Goal: Task Accomplishment & Management: Use online tool/utility

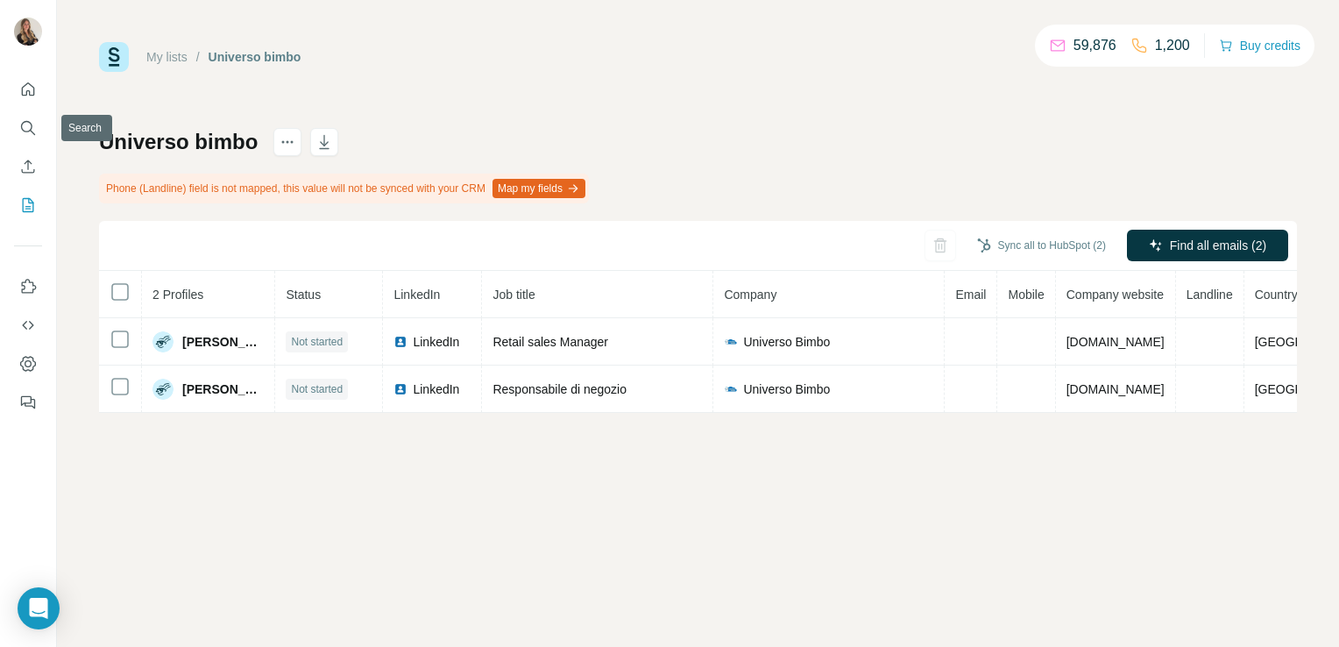
scroll to position [0, 49]
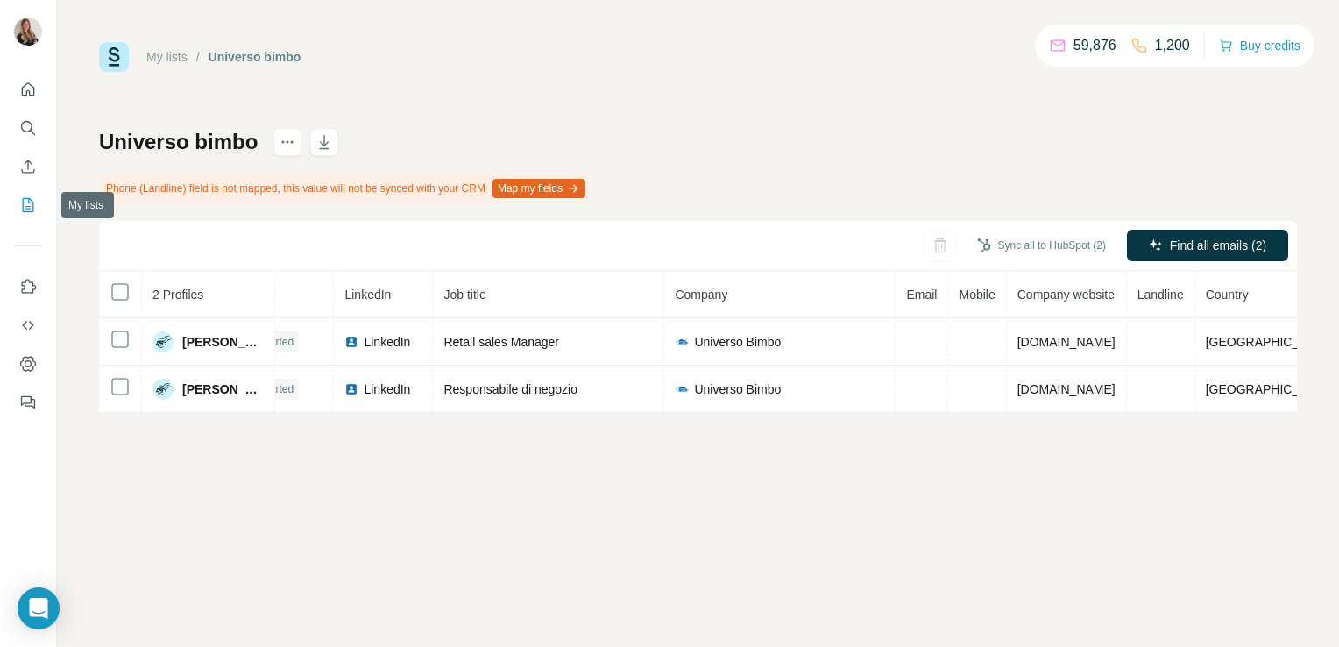
click at [23, 202] on icon "My lists" at bounding box center [28, 205] width 11 height 14
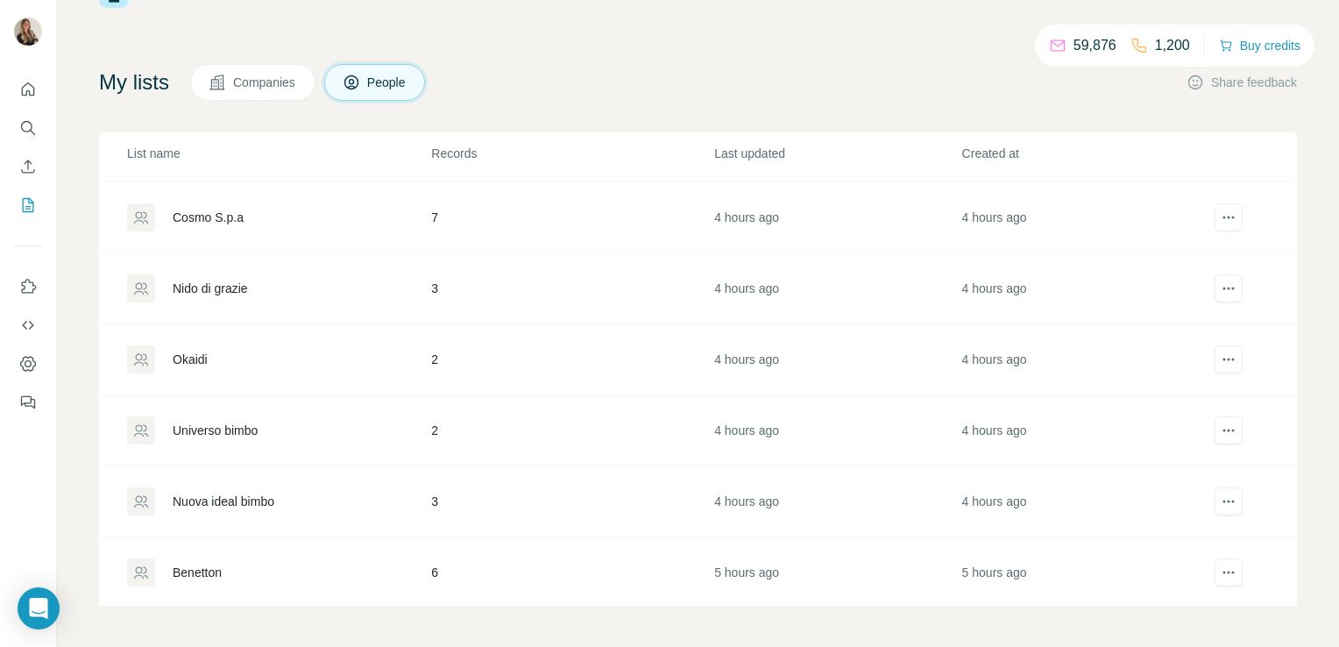
scroll to position [61, 0]
click at [188, 358] on div "Okaidi" at bounding box center [190, 362] width 35 height 18
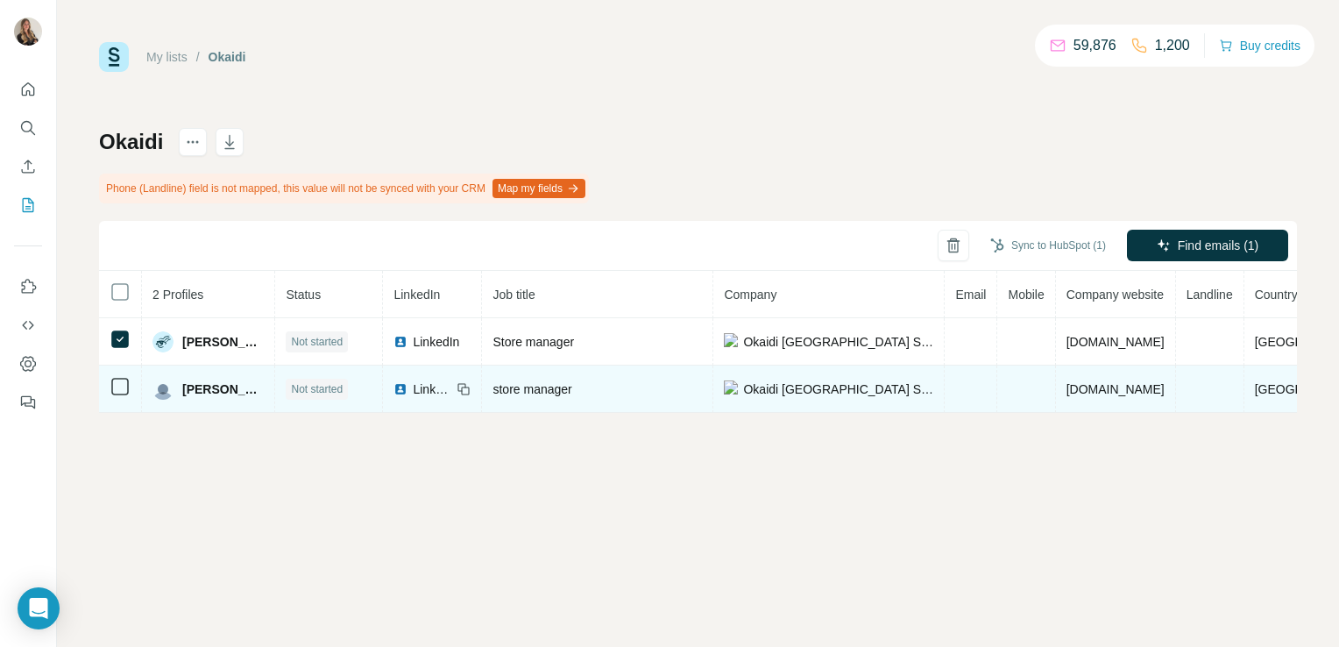
click at [120, 368] on td at bounding box center [120, 388] width 43 height 47
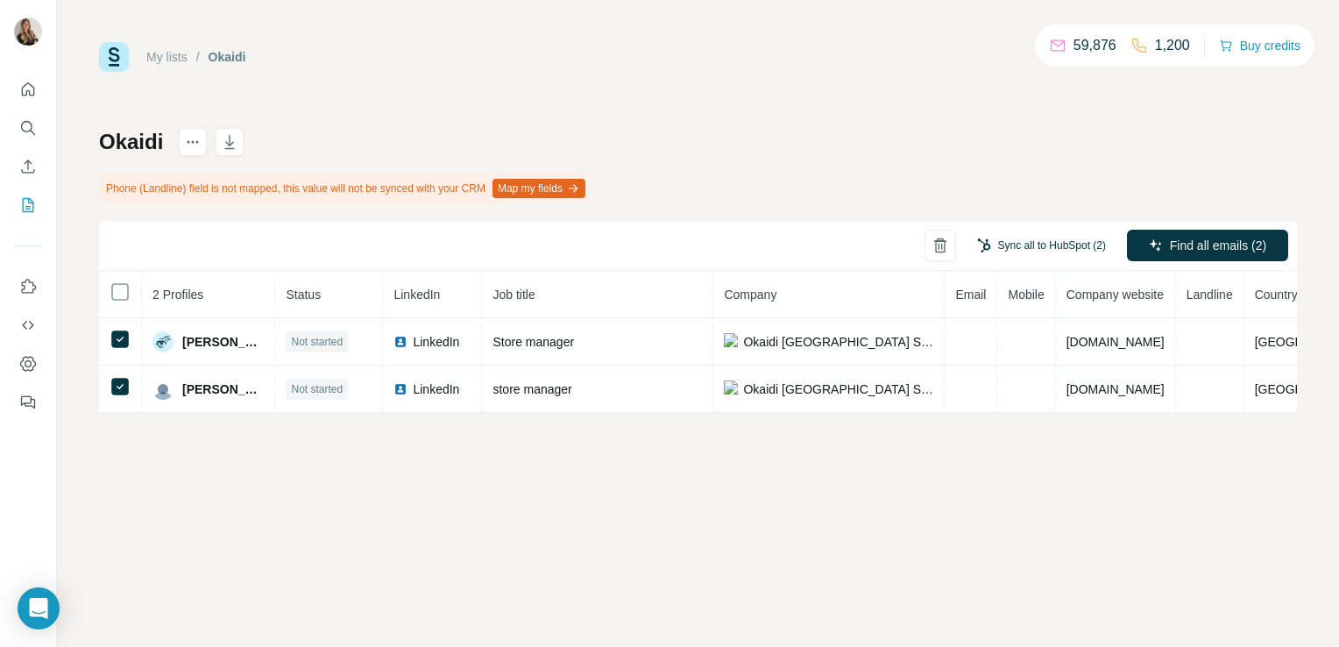
click at [1048, 240] on button "Sync all to HubSpot (2)" at bounding box center [1041, 245] width 153 height 26
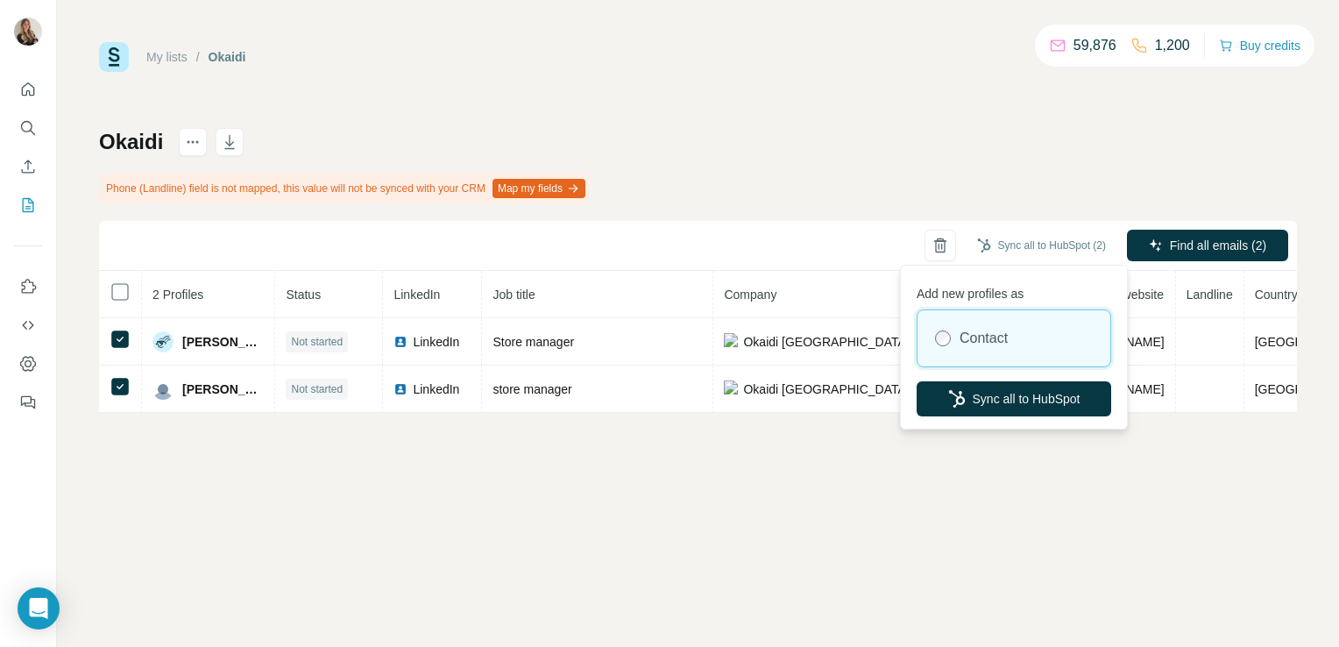
click at [1065, 131] on div "Okaidi Phone (Landline) field is not mapped, this value will not be synced with…" at bounding box center [698, 270] width 1198 height 285
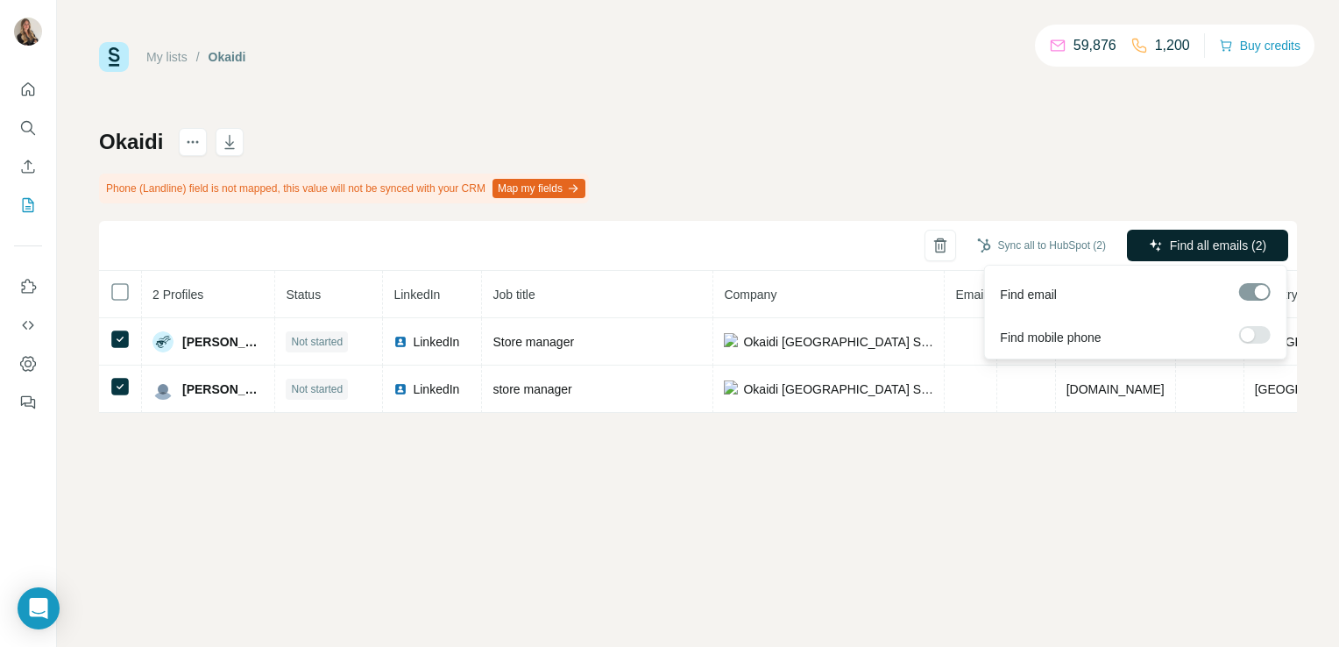
click at [1212, 241] on span "Find all emails (2)" at bounding box center [1218, 246] width 96 height 18
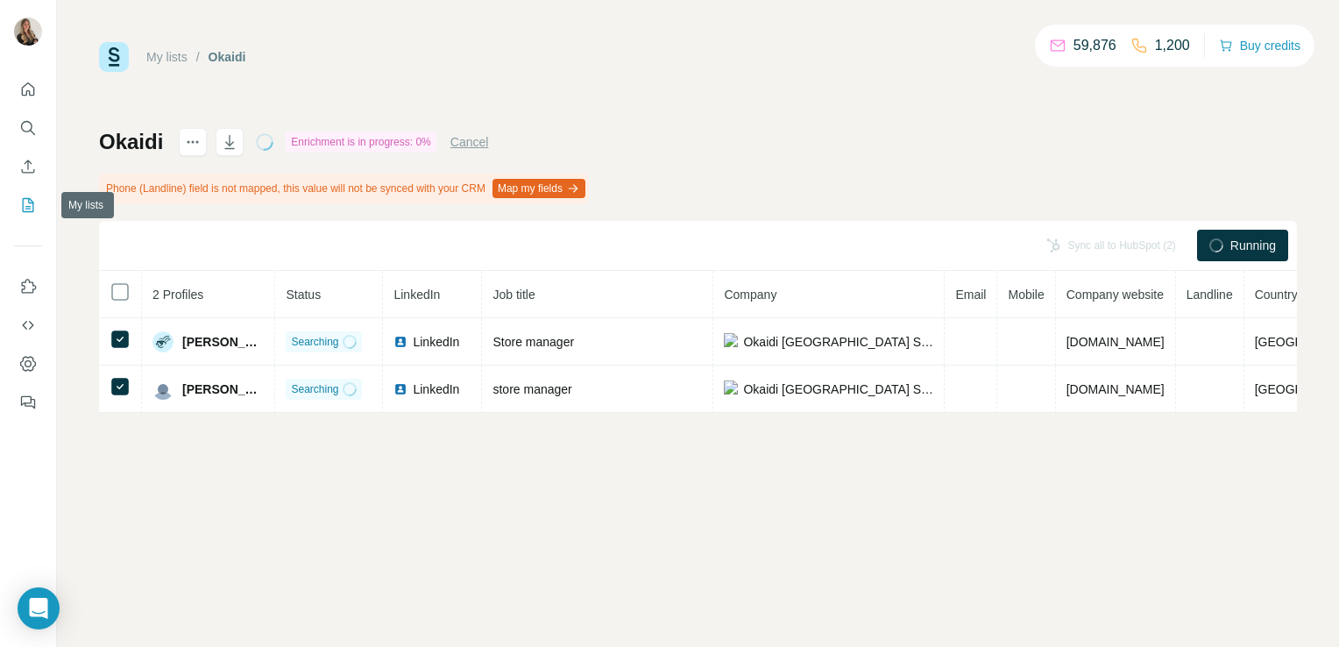
click at [34, 216] on button "My lists" at bounding box center [28, 205] width 28 height 32
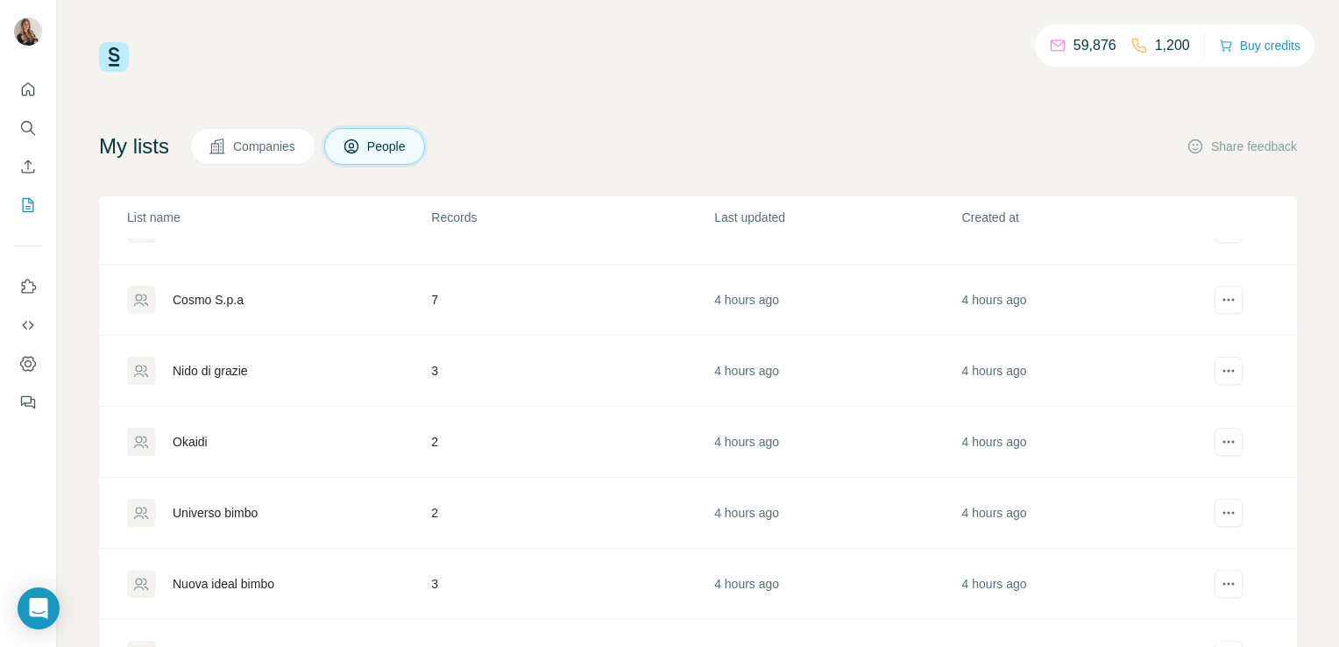
scroll to position [322, 0]
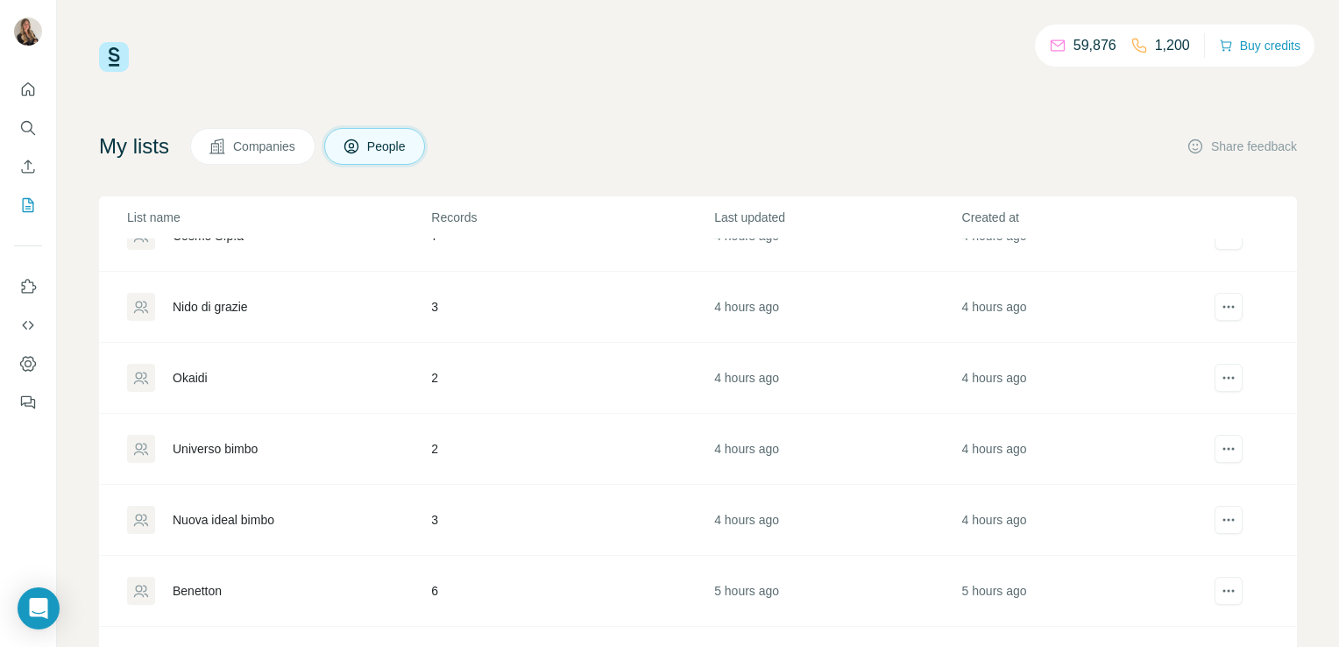
click at [231, 310] on div "Nido di grazie" at bounding box center [210, 307] width 75 height 18
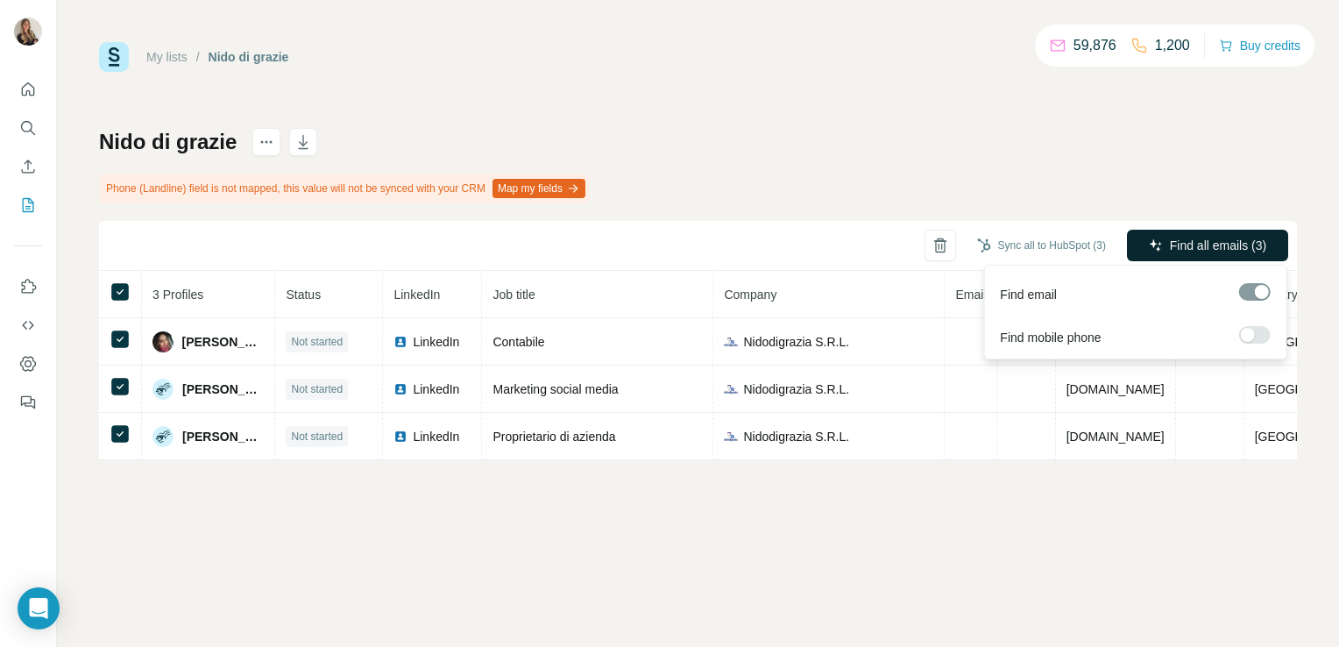
click at [1174, 250] on span "Find all emails (3)" at bounding box center [1218, 246] width 96 height 18
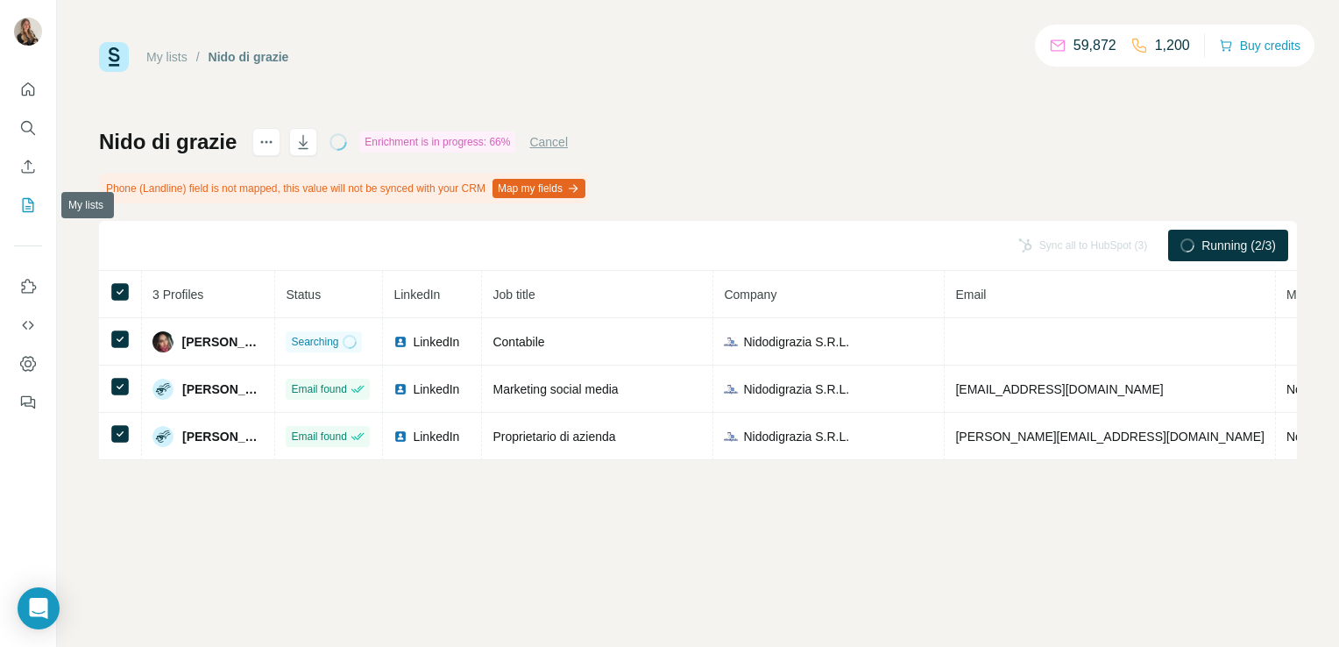
click at [39, 200] on button "My lists" at bounding box center [28, 205] width 28 height 32
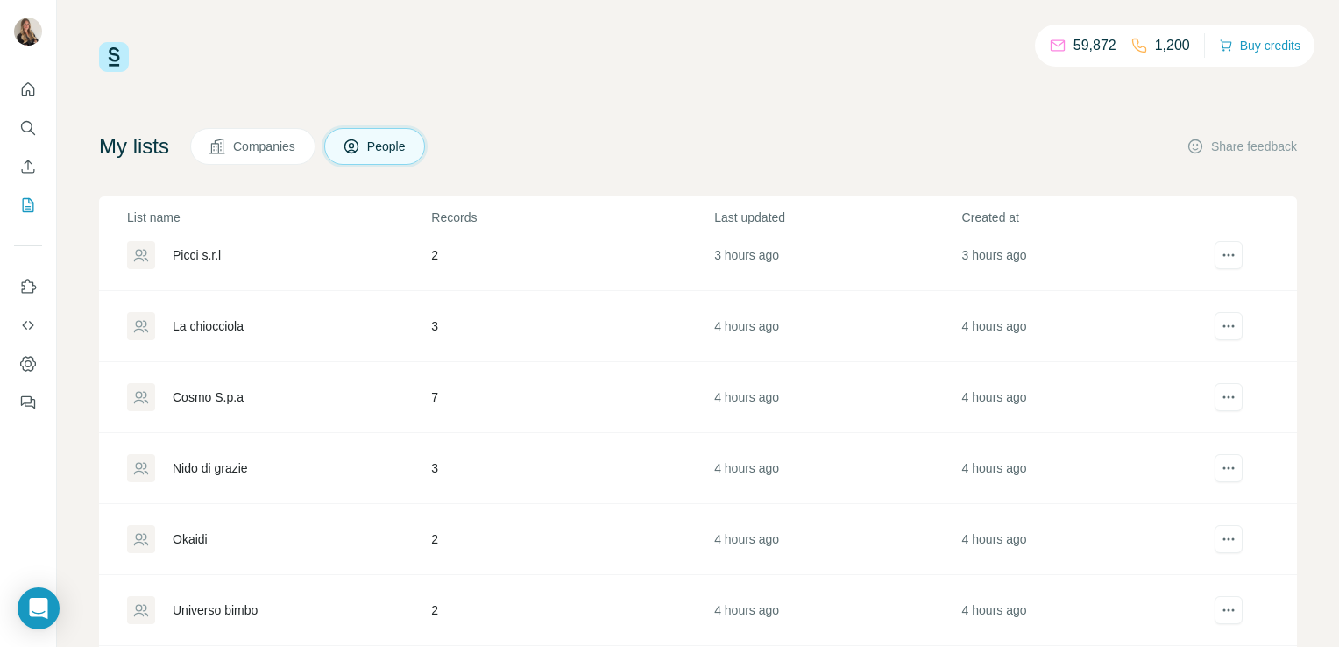
scroll to position [165, 0]
click at [217, 393] on div "Cosmo S.p.a" at bounding box center [208, 394] width 71 height 18
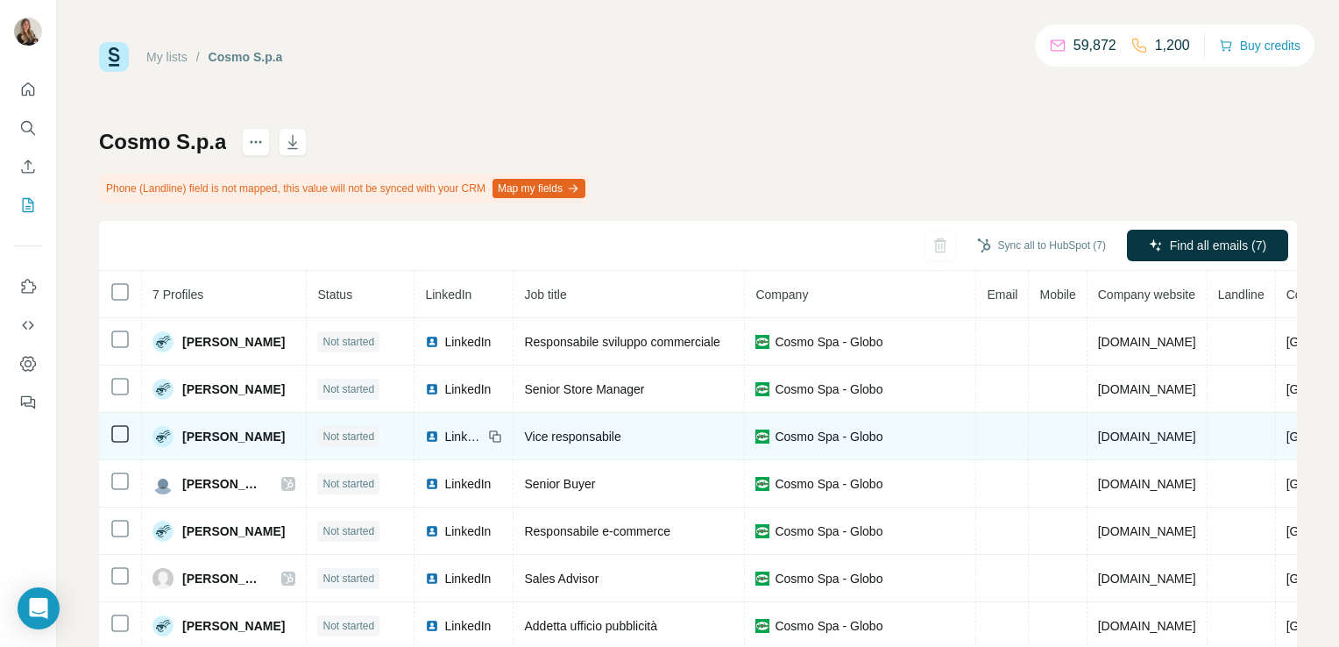
scroll to position [50, 0]
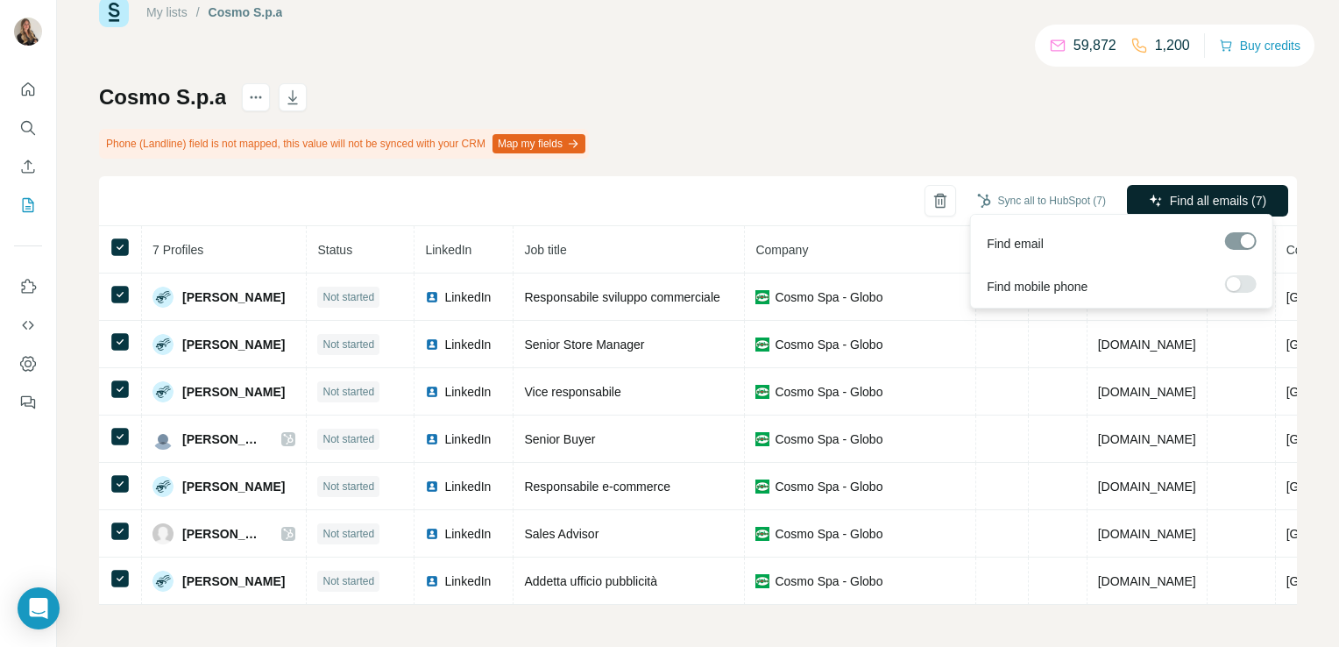
click at [1174, 192] on span "Find all emails (7)" at bounding box center [1218, 201] width 96 height 18
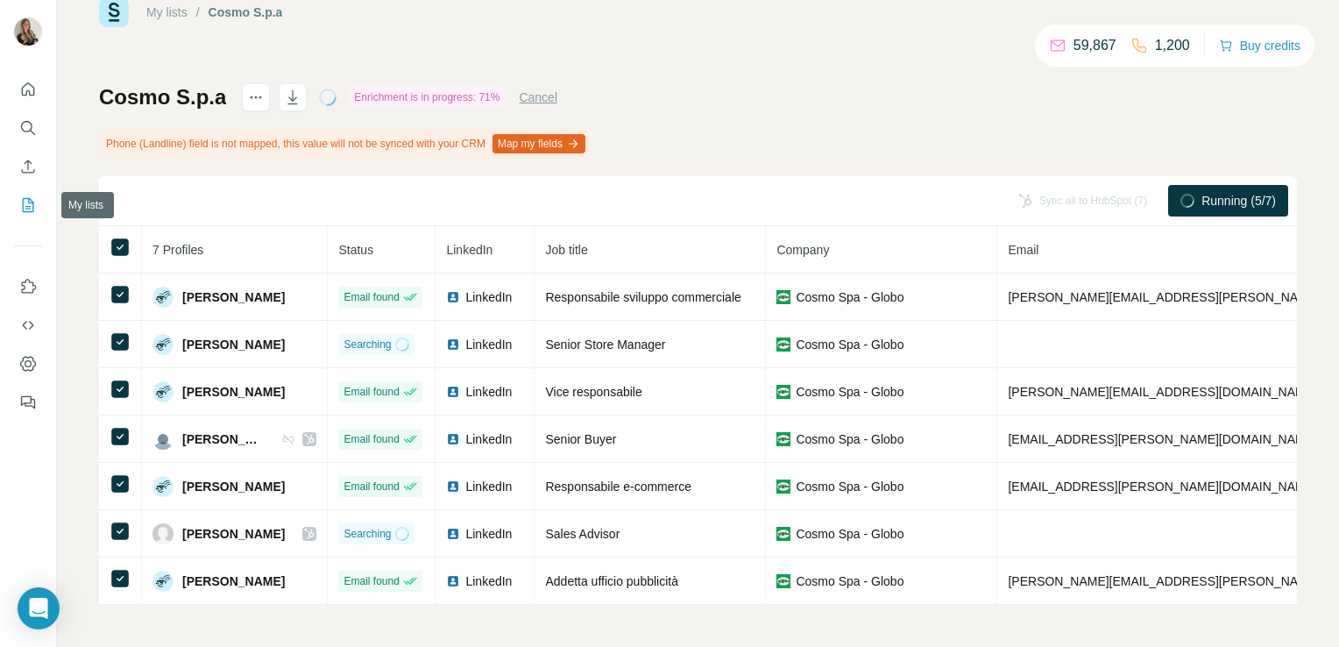
click at [28, 202] on icon "My lists" at bounding box center [28, 205] width 18 height 18
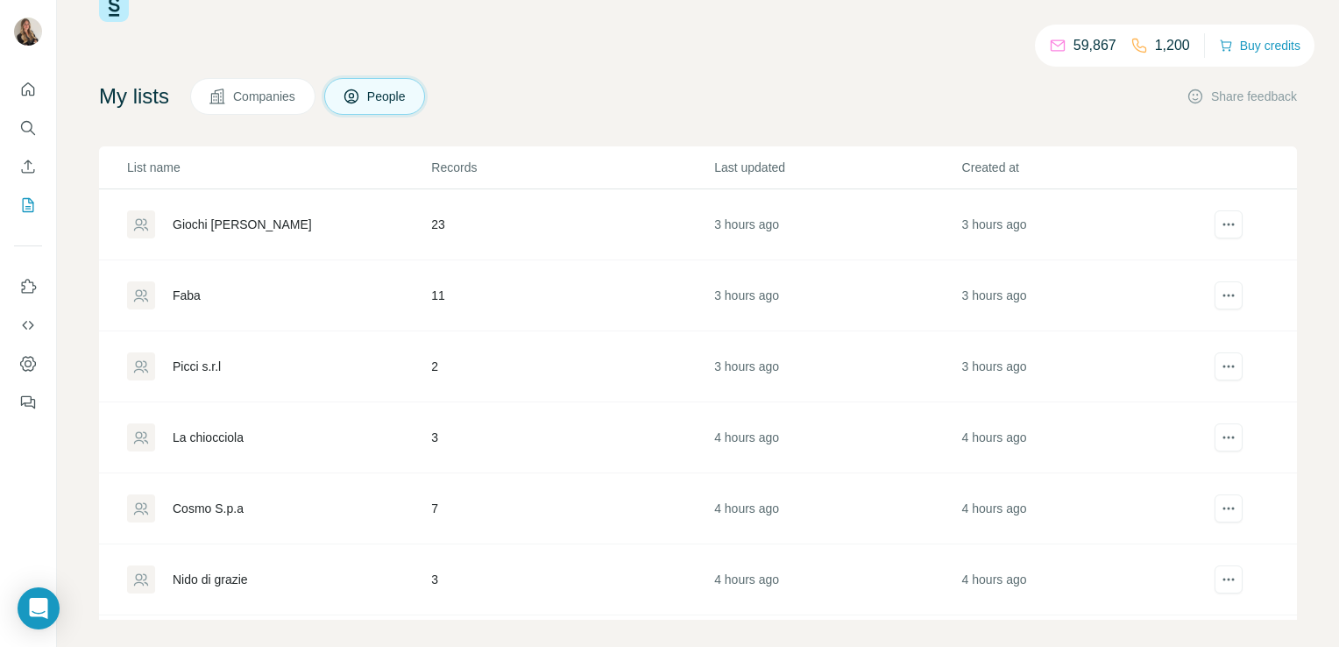
click at [230, 426] on div "La chiocciola" at bounding box center [278, 437] width 302 height 28
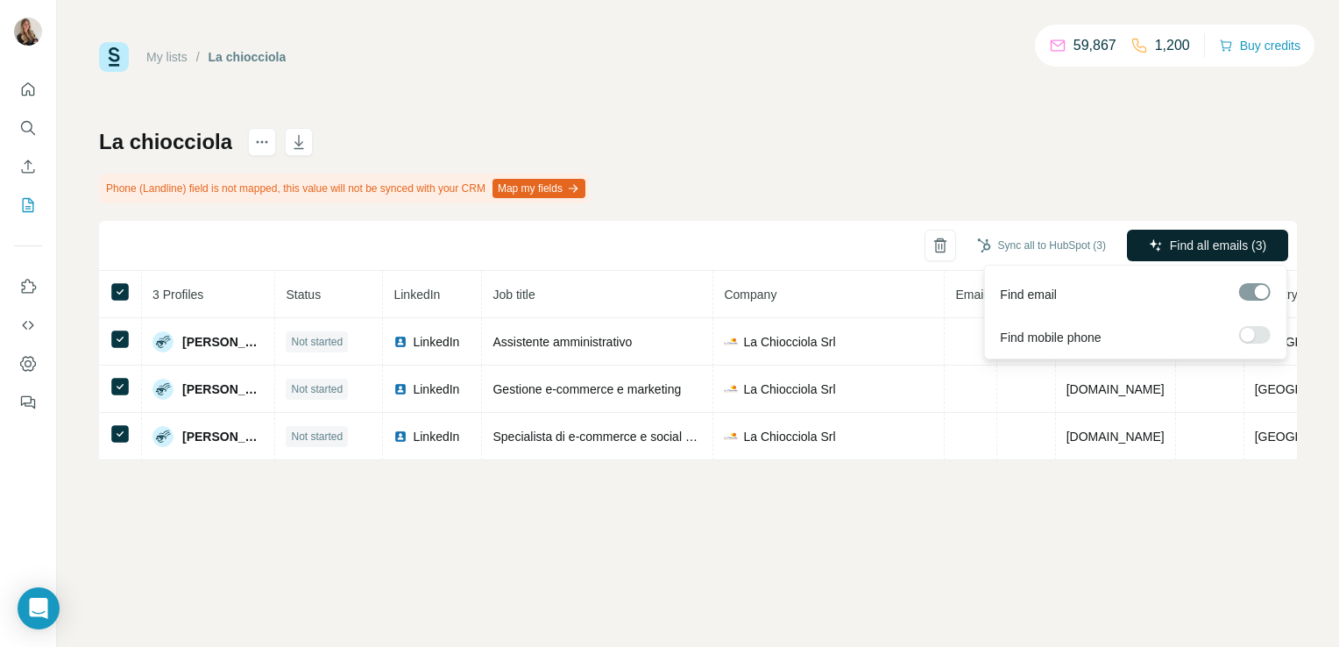
click at [1226, 240] on span "Find all emails (3)" at bounding box center [1218, 246] width 96 height 18
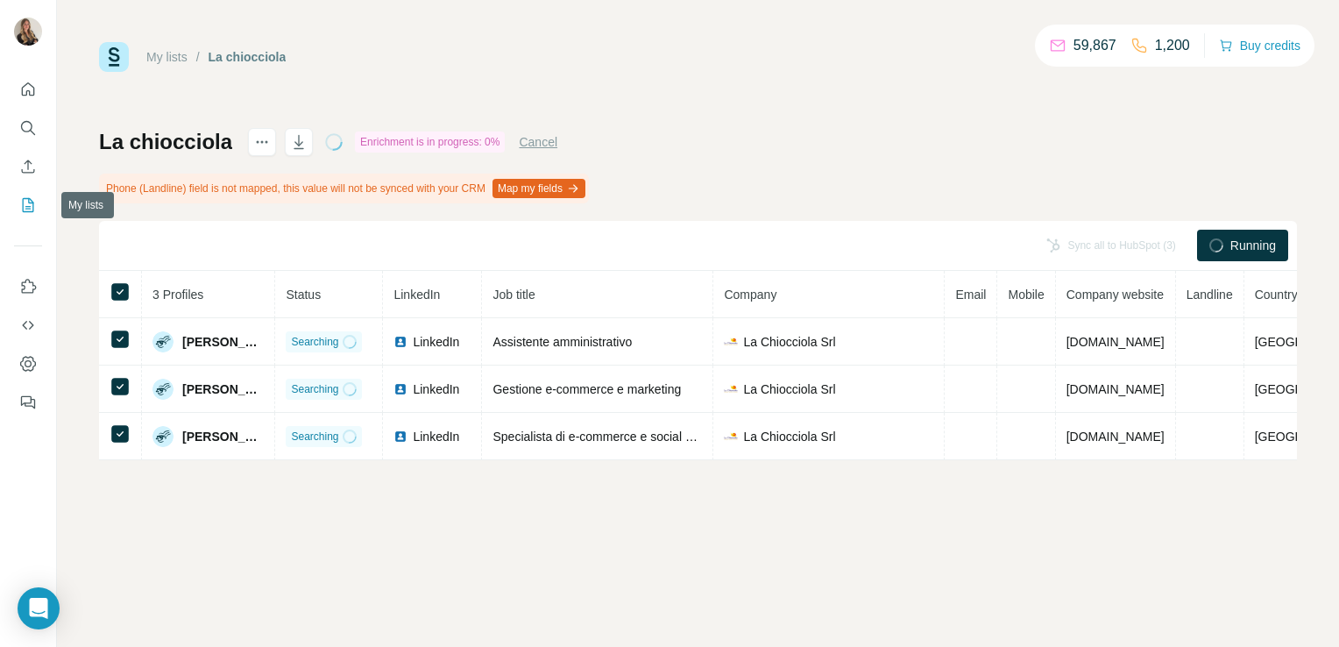
click at [28, 205] on icon "My lists" at bounding box center [28, 205] width 18 height 18
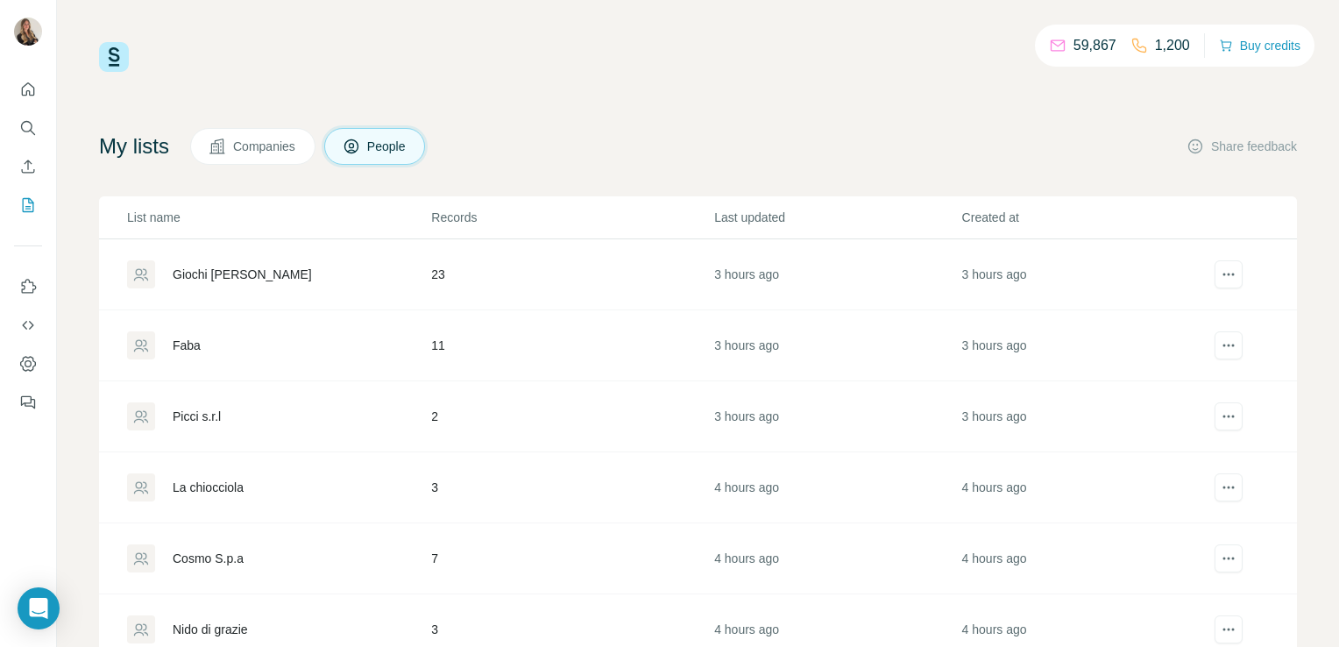
click at [183, 413] on div "Picci s.r.l" at bounding box center [197, 416] width 48 height 18
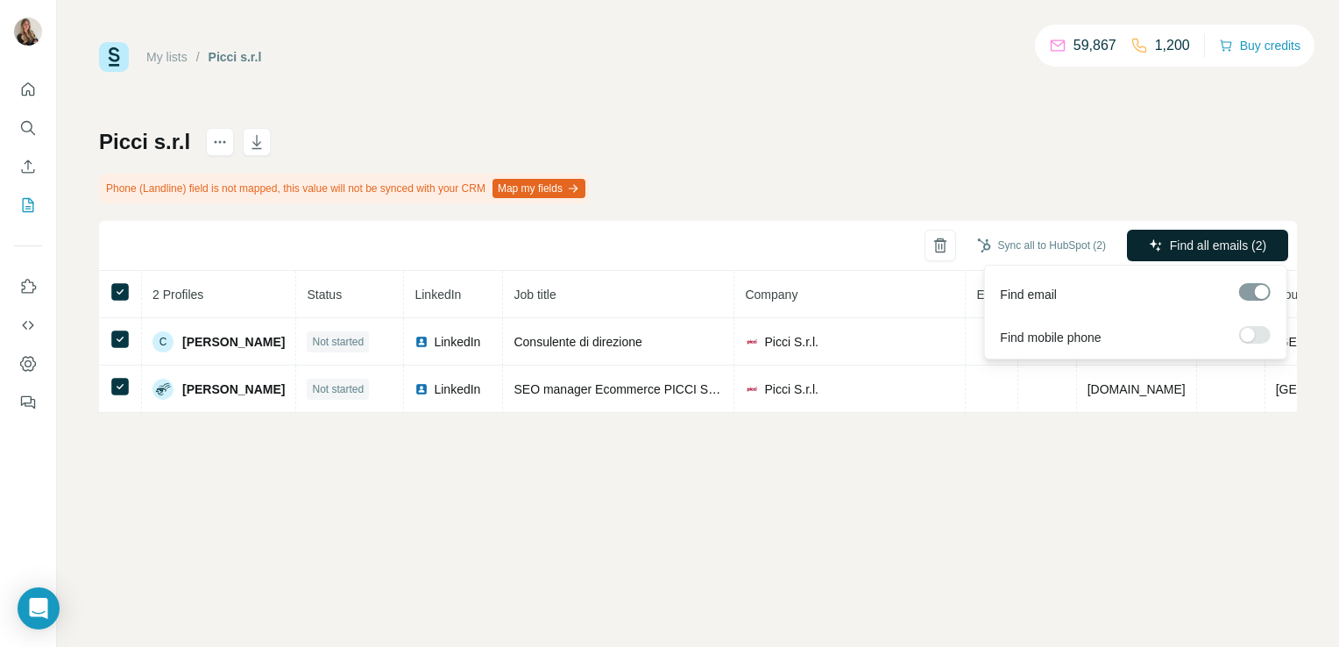
click at [1180, 237] on span "Find all emails (2)" at bounding box center [1218, 246] width 96 height 18
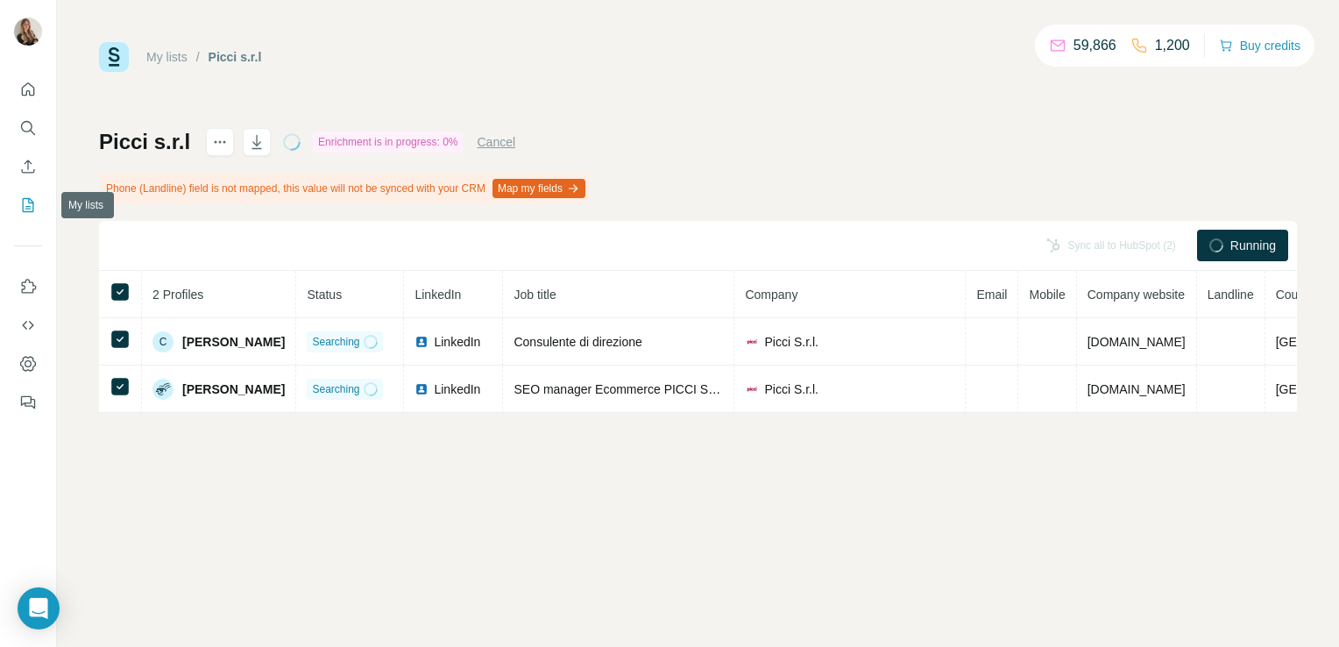
click at [25, 196] on icon "My lists" at bounding box center [28, 205] width 18 height 18
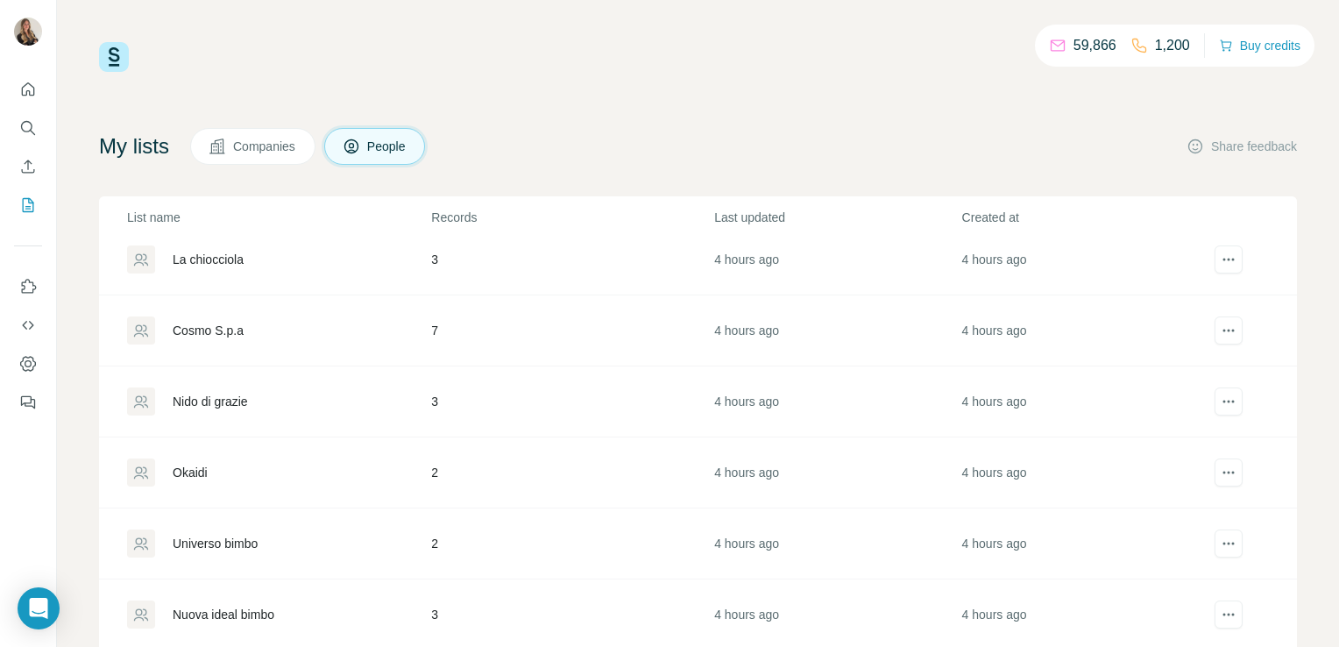
scroll to position [227, 0]
click at [189, 467] on div "Okaidi" at bounding box center [190, 473] width 35 height 18
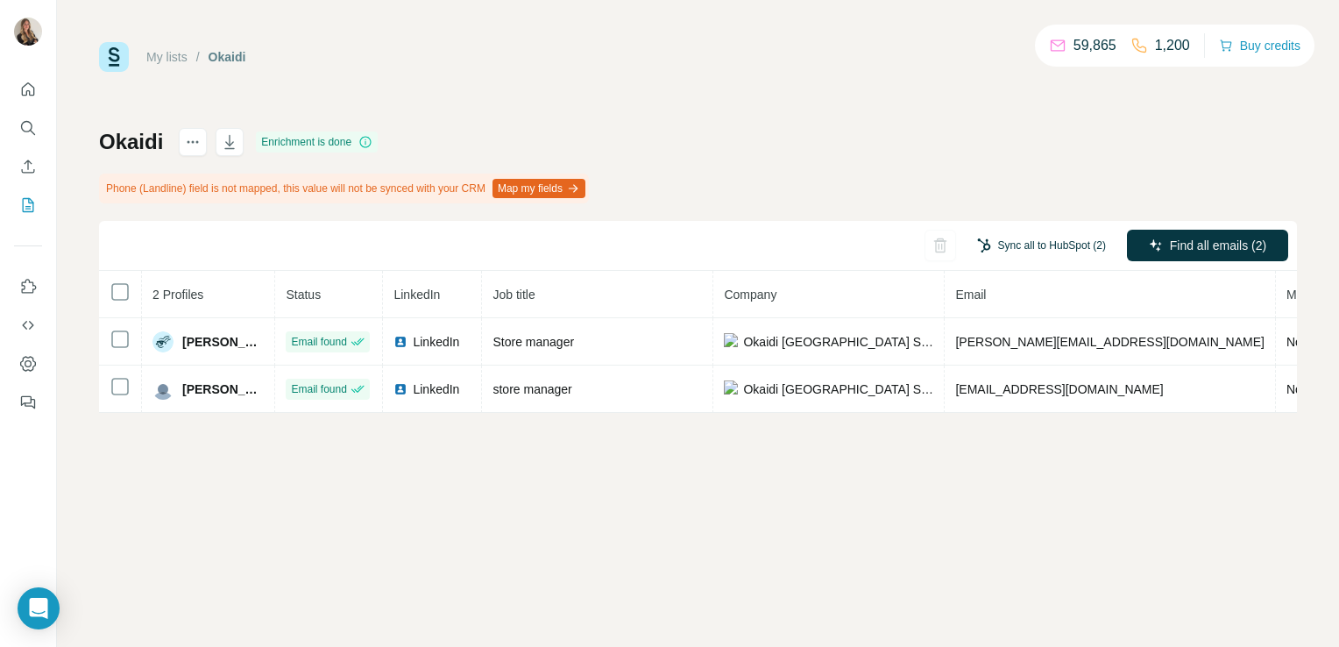
click at [1016, 247] on button "Sync all to HubSpot (2)" at bounding box center [1041, 245] width 153 height 26
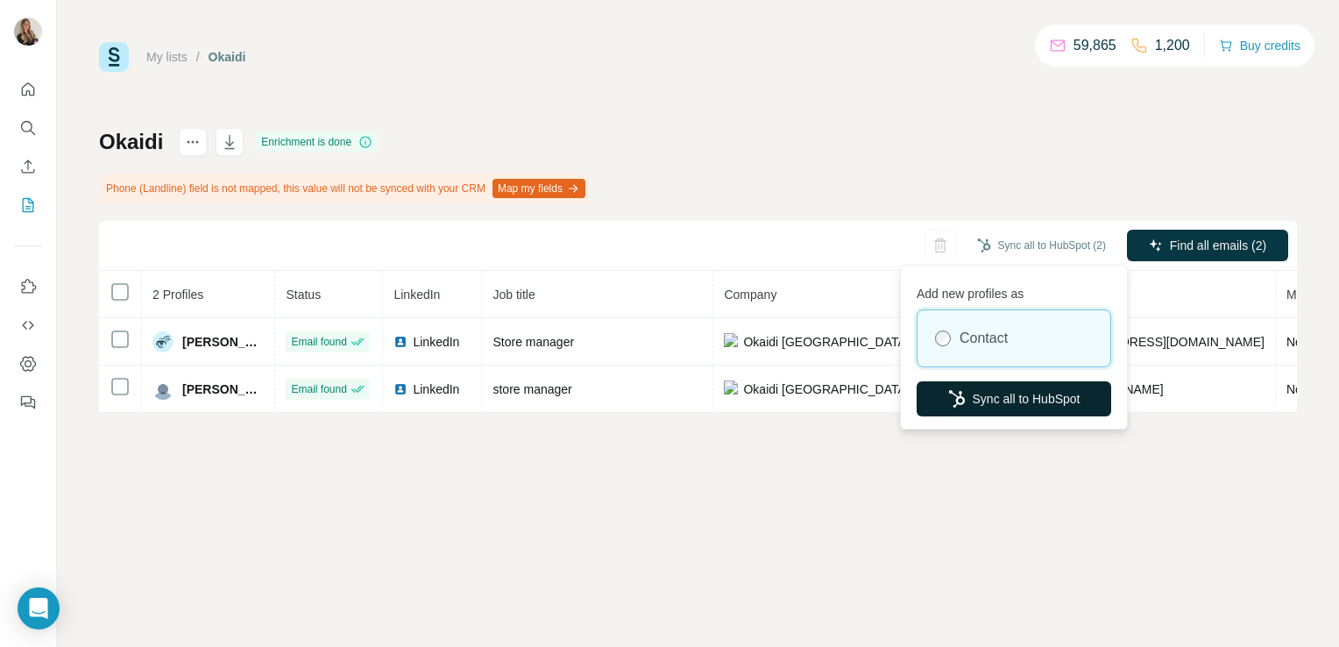
click at [991, 398] on button "Sync all to HubSpot" at bounding box center [1014, 398] width 195 height 35
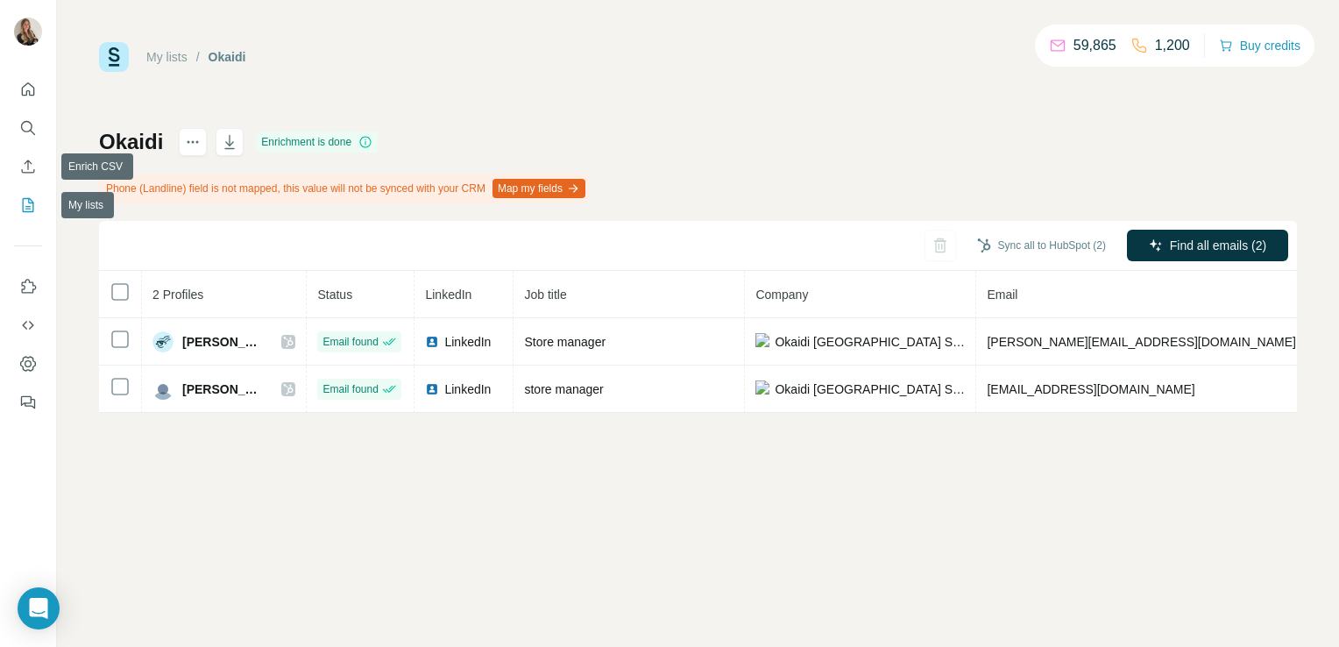
click at [32, 202] on icon "My lists" at bounding box center [28, 205] width 11 height 14
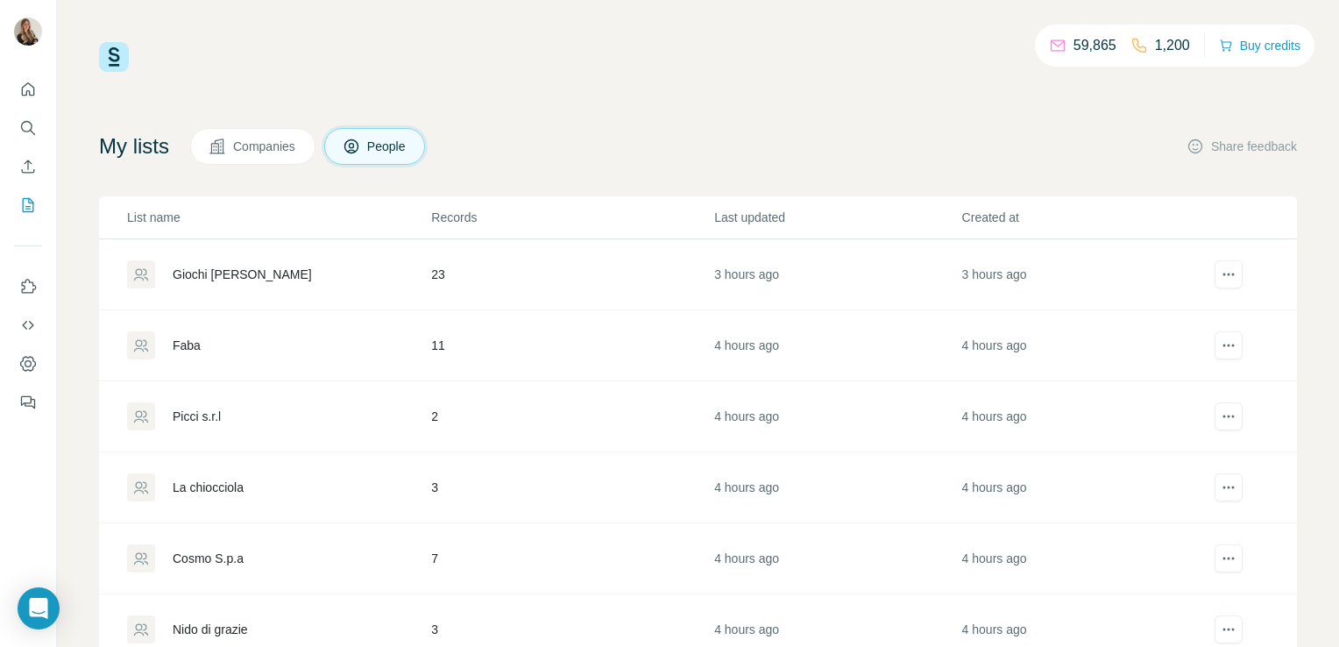
scroll to position [64, 0]
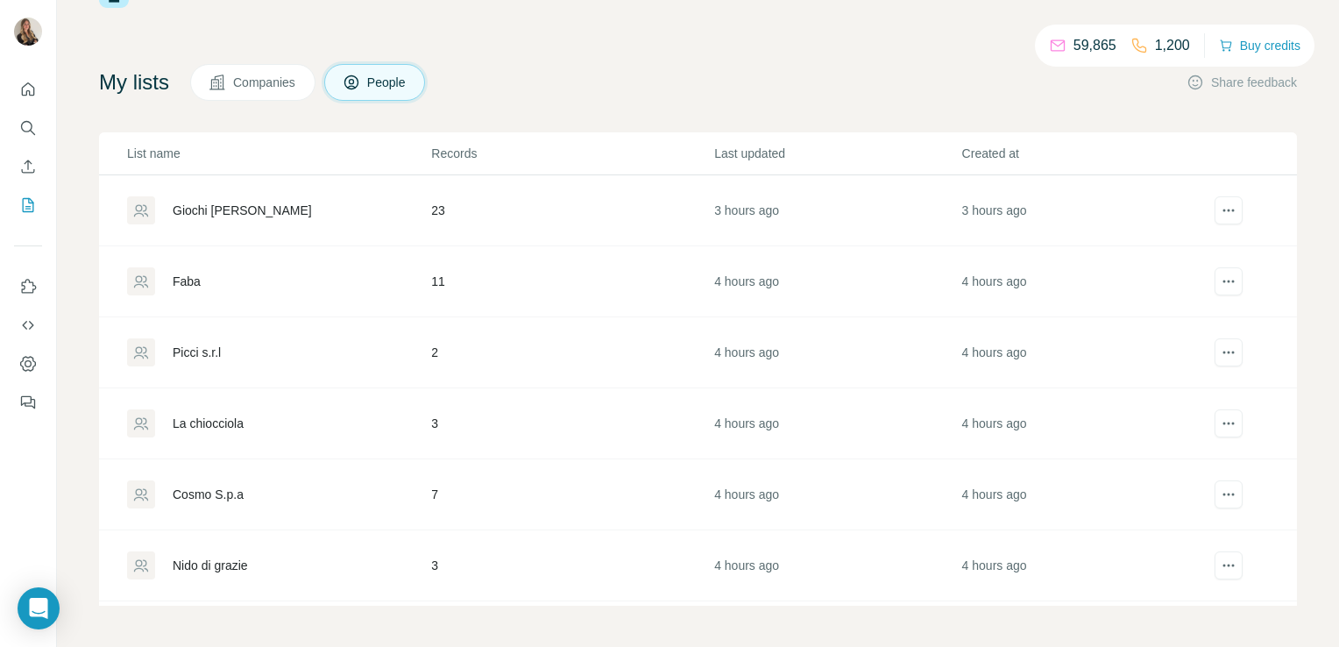
click at [224, 563] on div "Nido di grazie" at bounding box center [210, 565] width 75 height 18
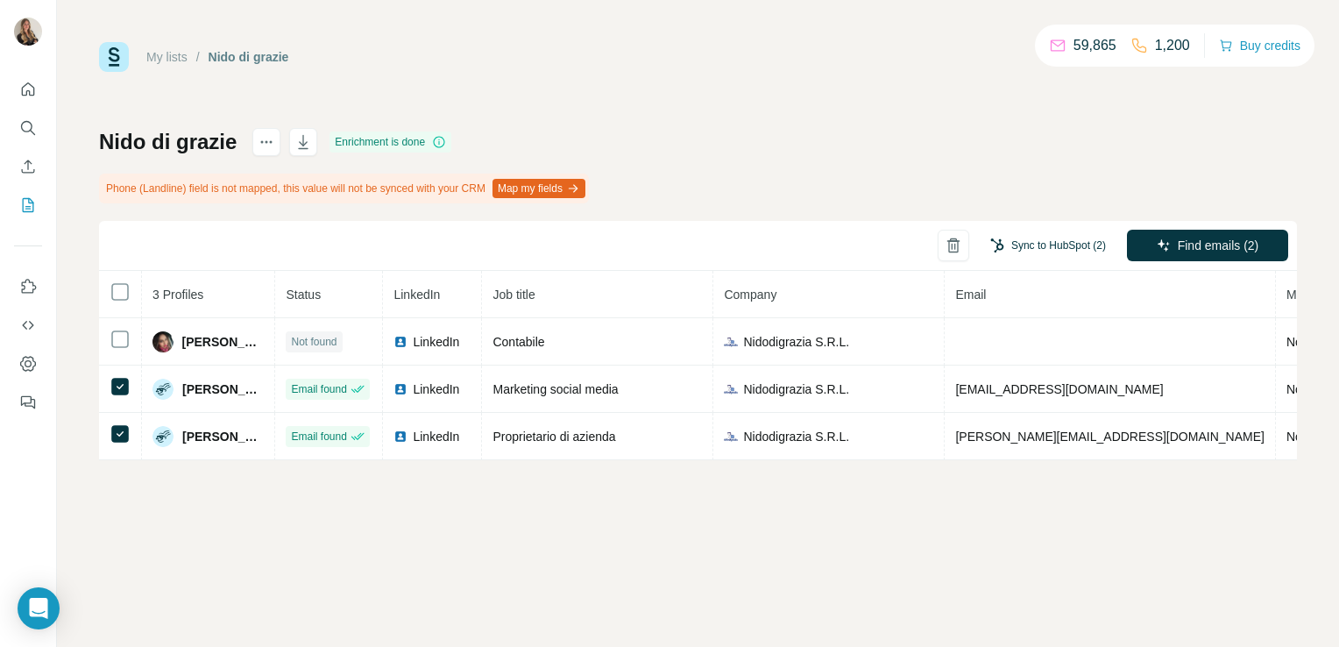
click at [1054, 244] on button "Sync to HubSpot (2)" at bounding box center [1048, 245] width 140 height 26
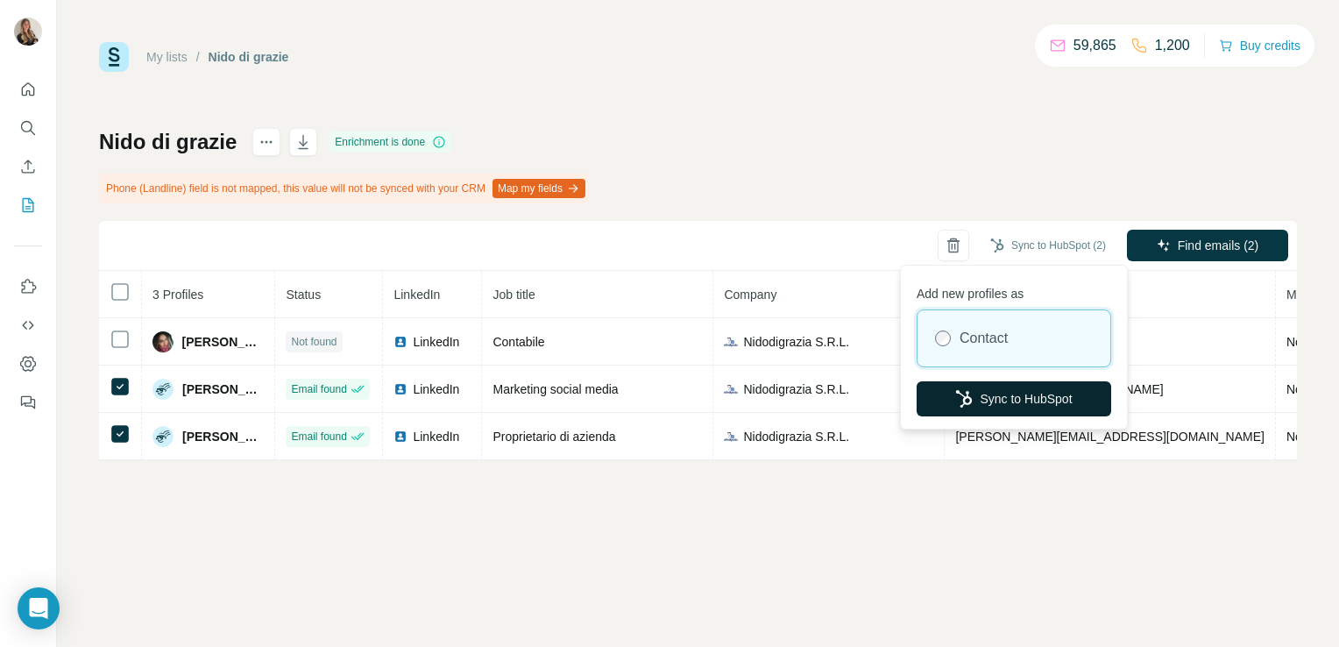
click at [1020, 393] on button "Sync to HubSpot" at bounding box center [1014, 398] width 195 height 35
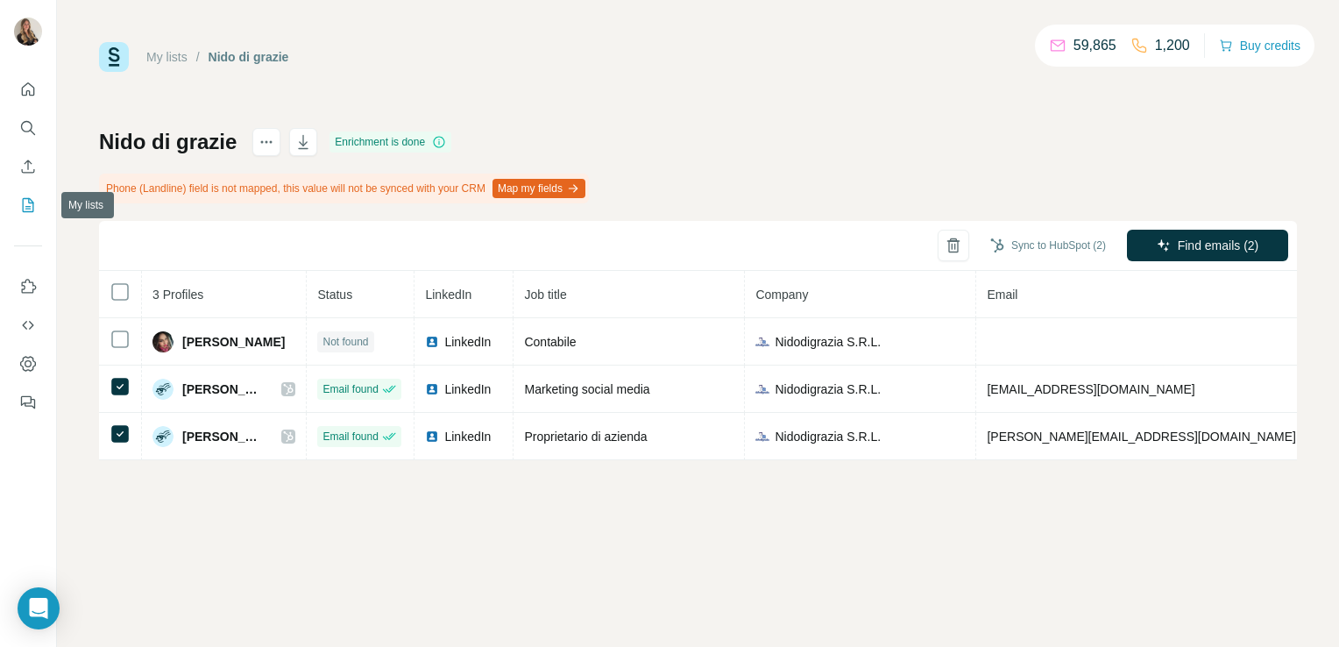
click at [17, 198] on button "My lists" at bounding box center [28, 205] width 28 height 32
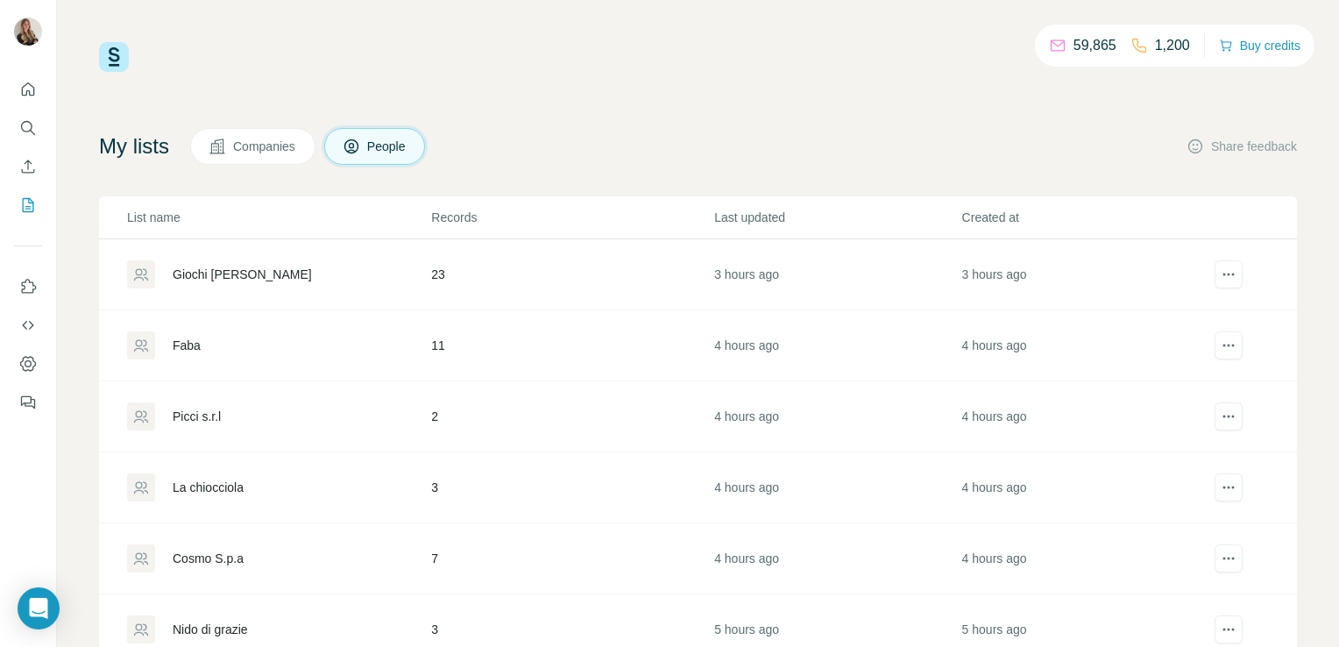
click at [229, 483] on div "La chiocciola" at bounding box center [208, 487] width 71 height 18
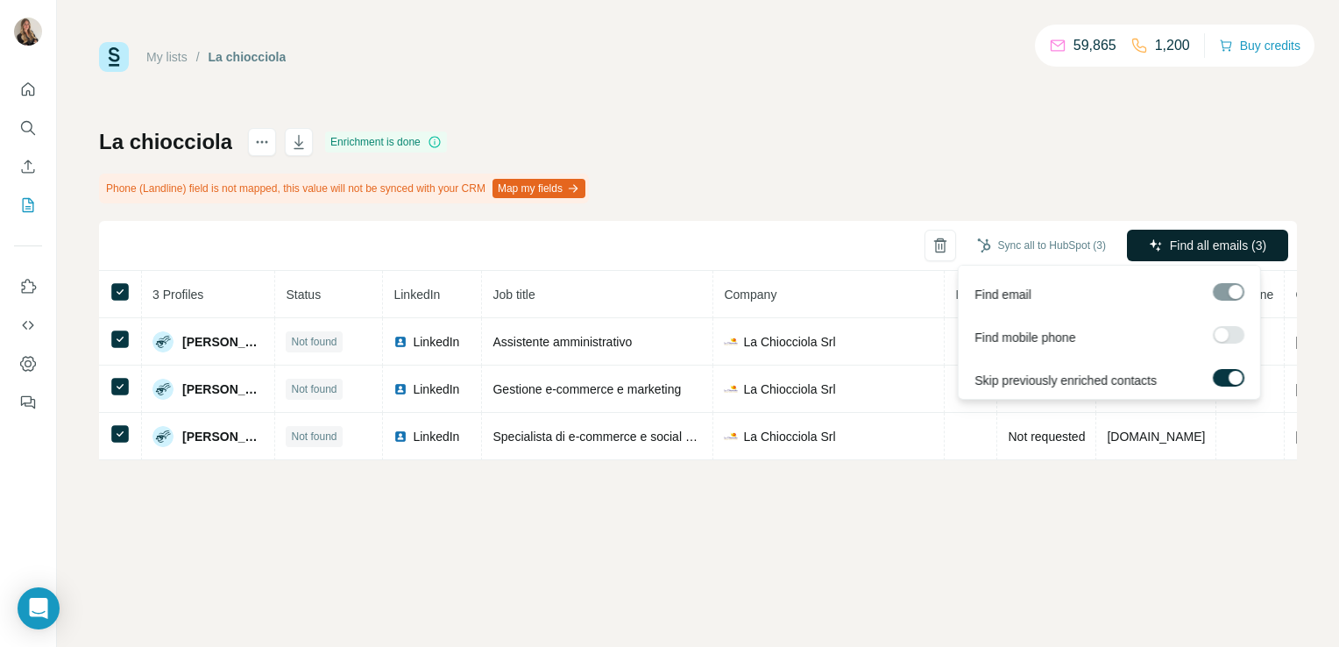
click at [1163, 244] on button "Find all emails (3)" at bounding box center [1207, 246] width 161 height 32
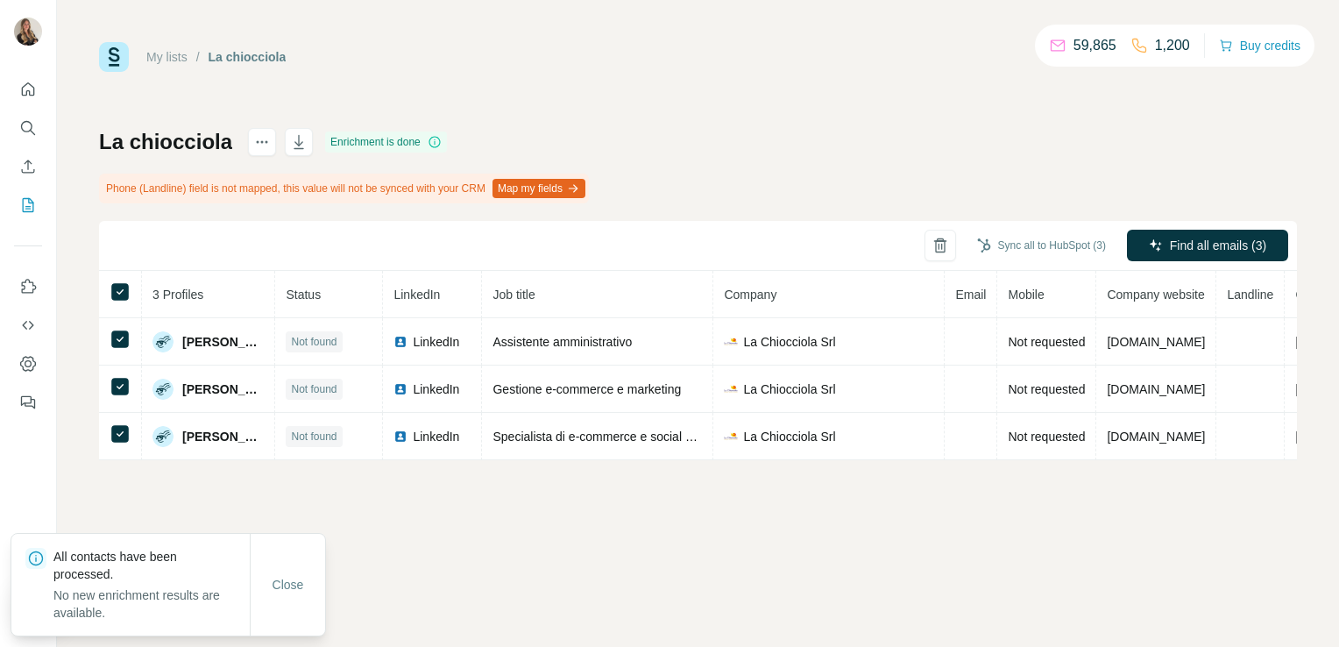
click at [577, 612] on div "My lists / La chiocciola 59,865 1,200 Buy credits La chiocciola Enrichment is d…" at bounding box center [698, 323] width 1282 height 647
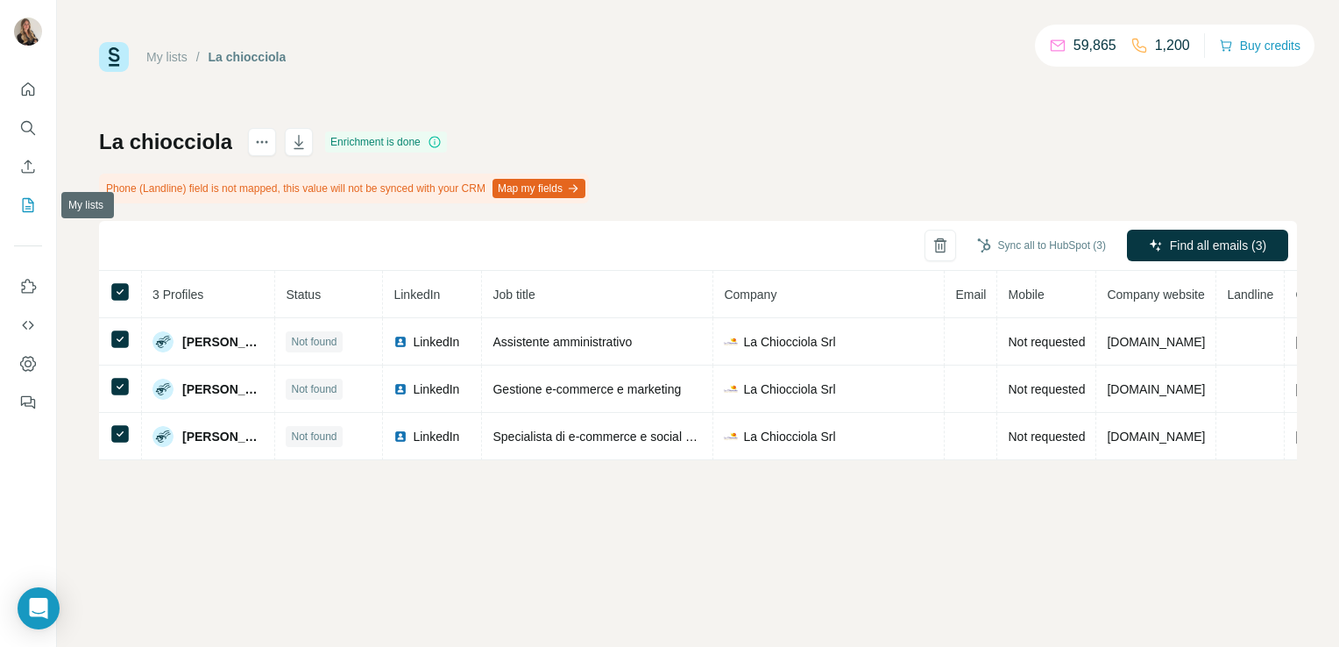
click at [27, 211] on icon "My lists" at bounding box center [28, 205] width 11 height 14
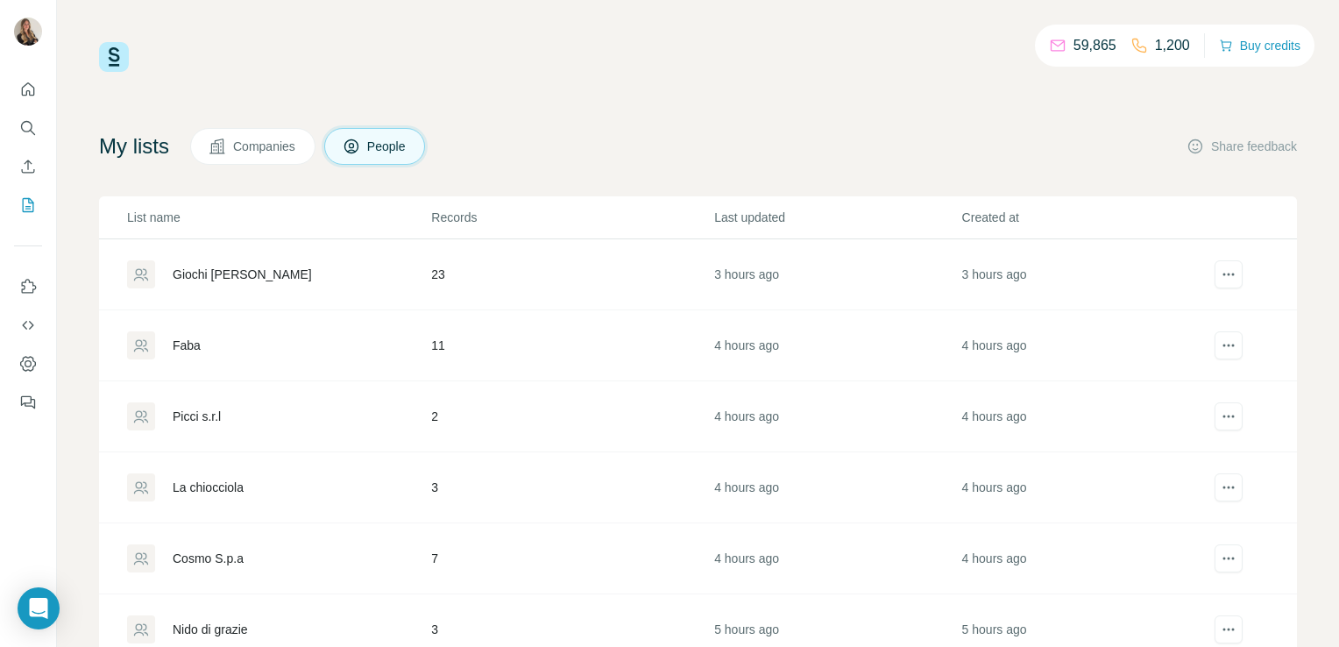
click at [209, 420] on div "Picci s.r.l" at bounding box center [197, 416] width 48 height 18
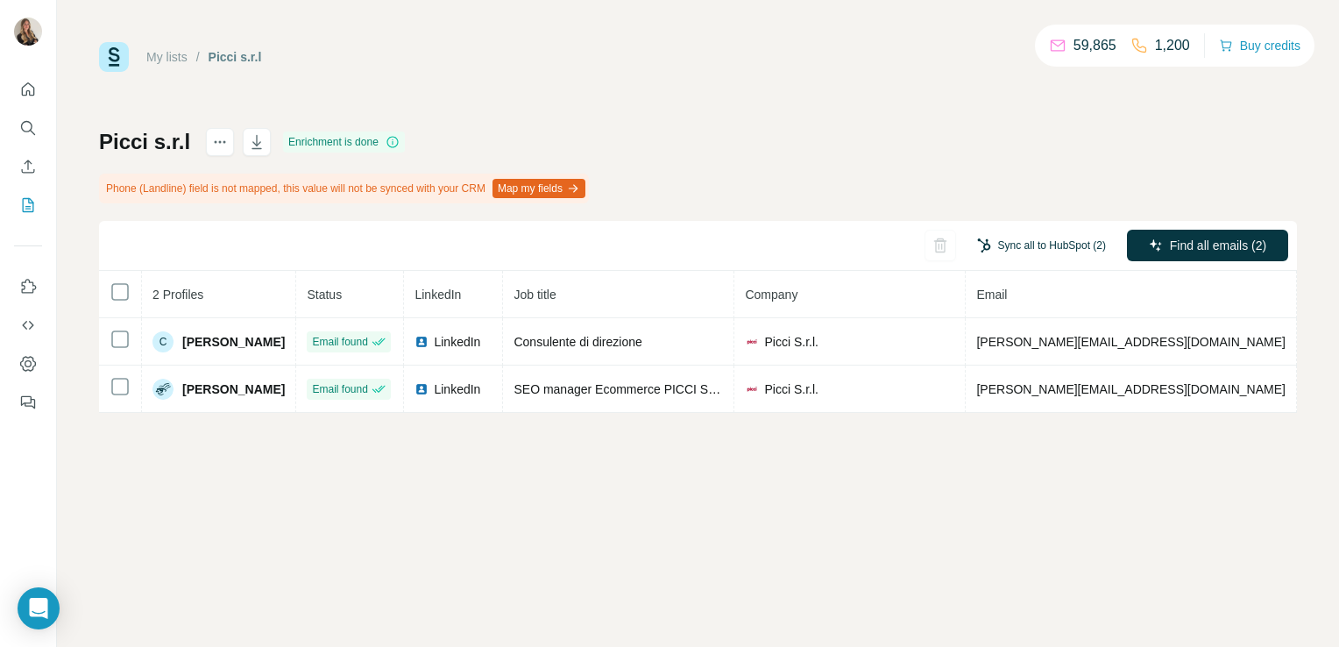
click at [1035, 244] on button "Sync all to HubSpot (2)" at bounding box center [1041, 245] width 153 height 26
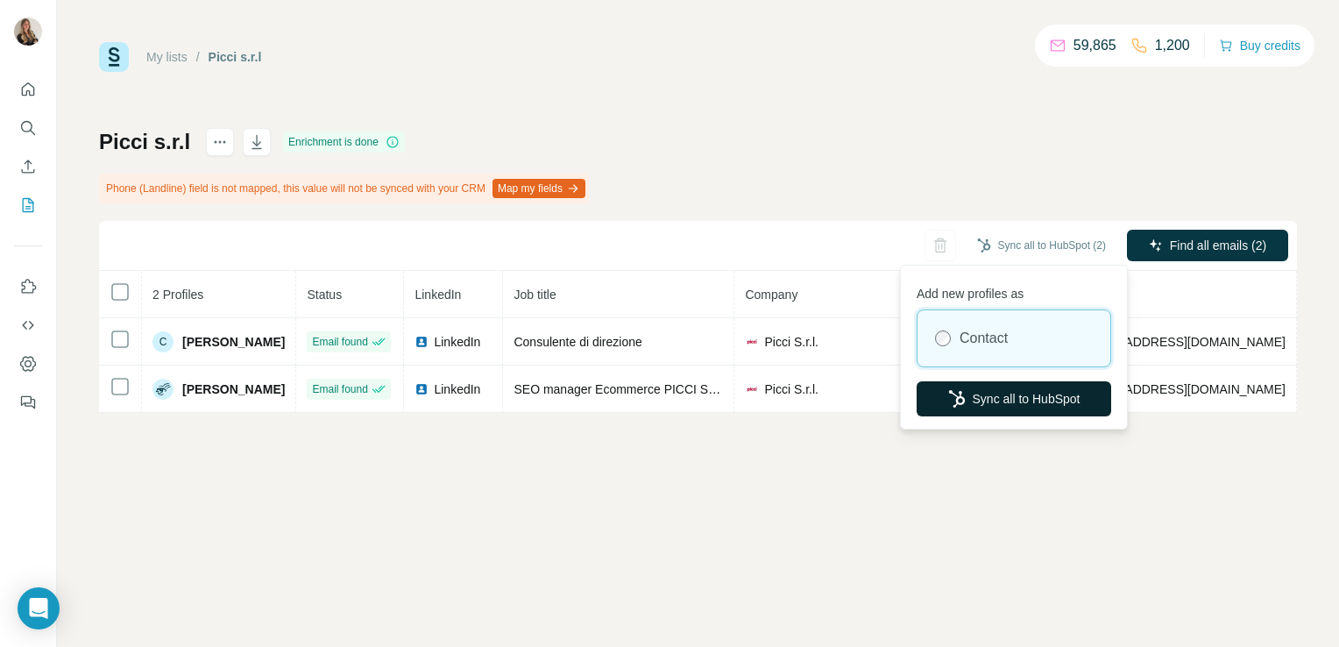
click at [1013, 391] on button "Sync all to HubSpot" at bounding box center [1014, 398] width 195 height 35
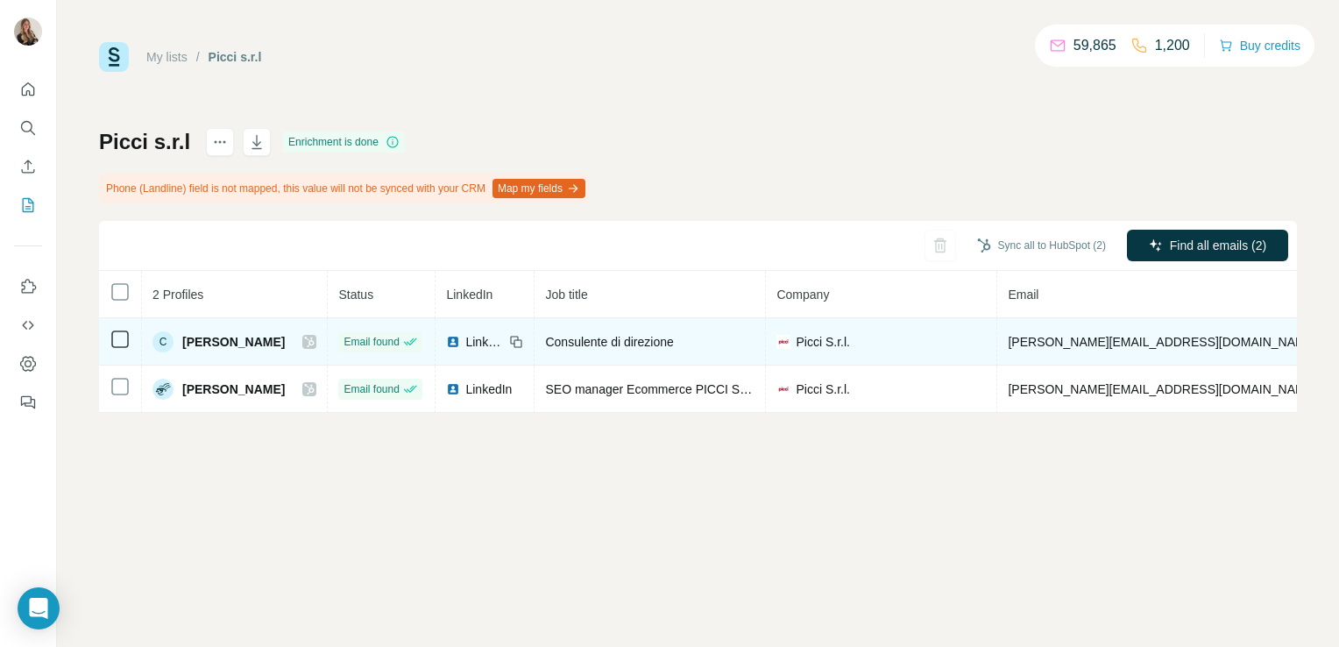
click at [457, 343] on img at bounding box center [453, 342] width 14 height 14
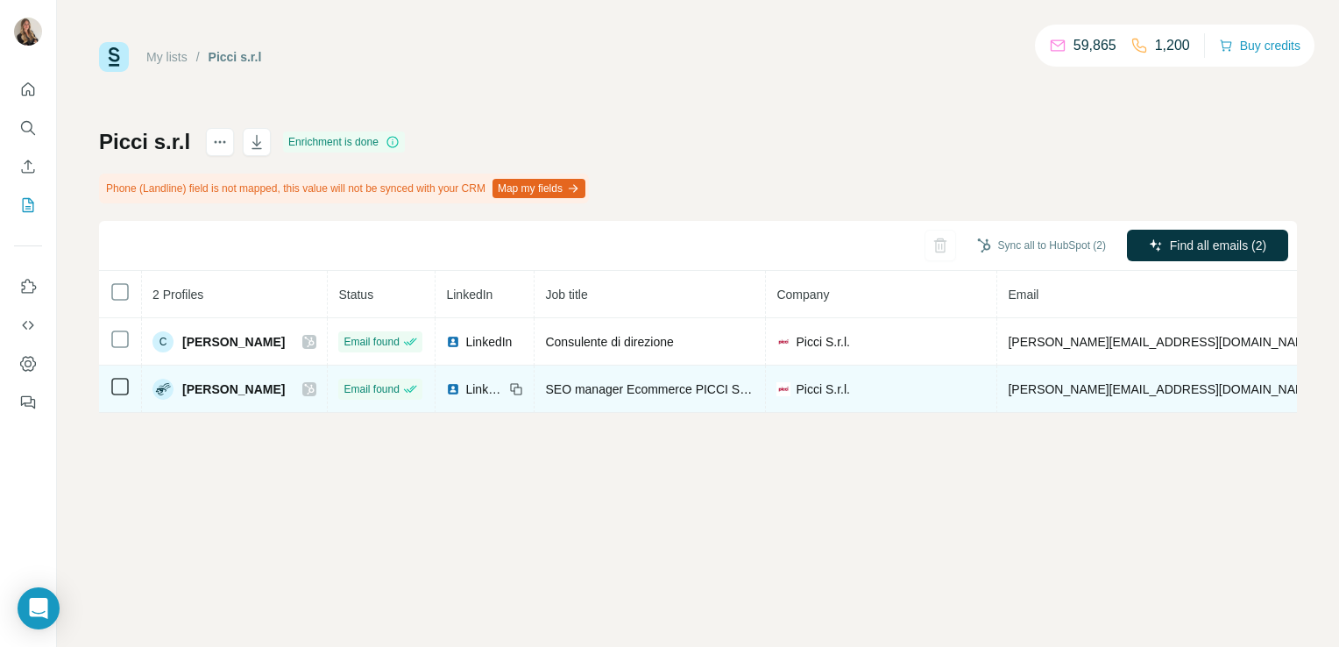
click at [453, 387] on img at bounding box center [453, 389] width 14 height 14
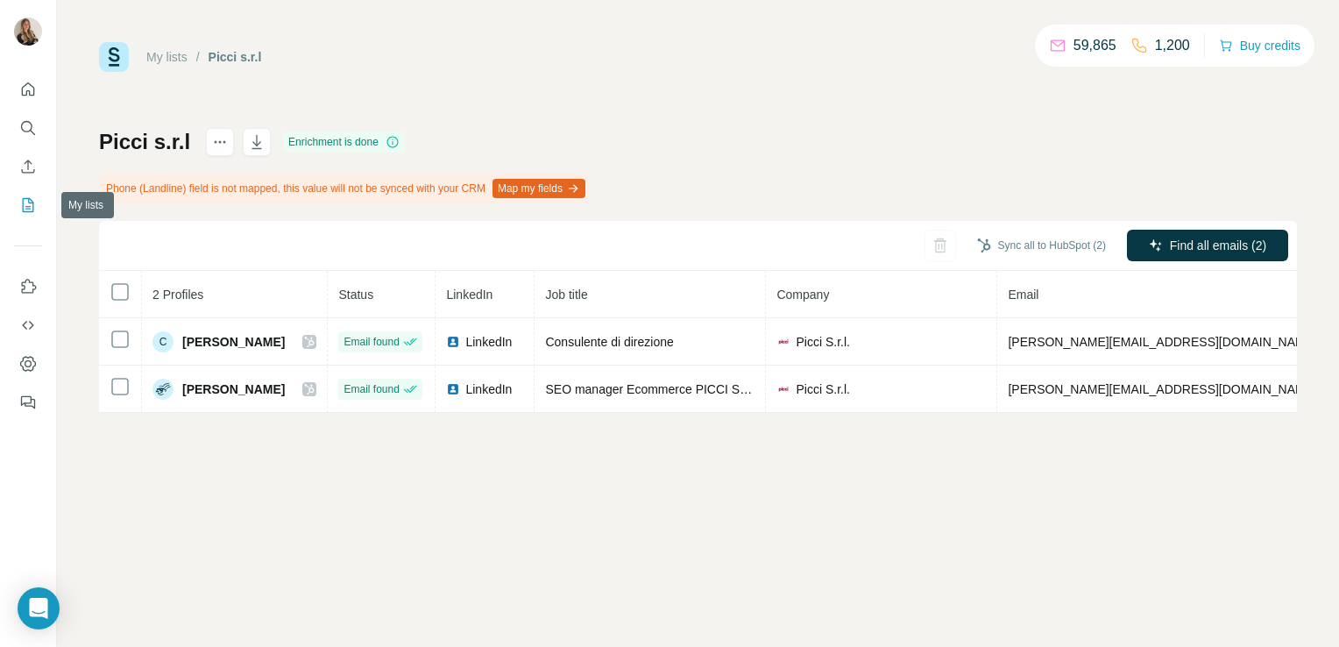
click at [28, 202] on icon "My lists" at bounding box center [28, 205] width 18 height 18
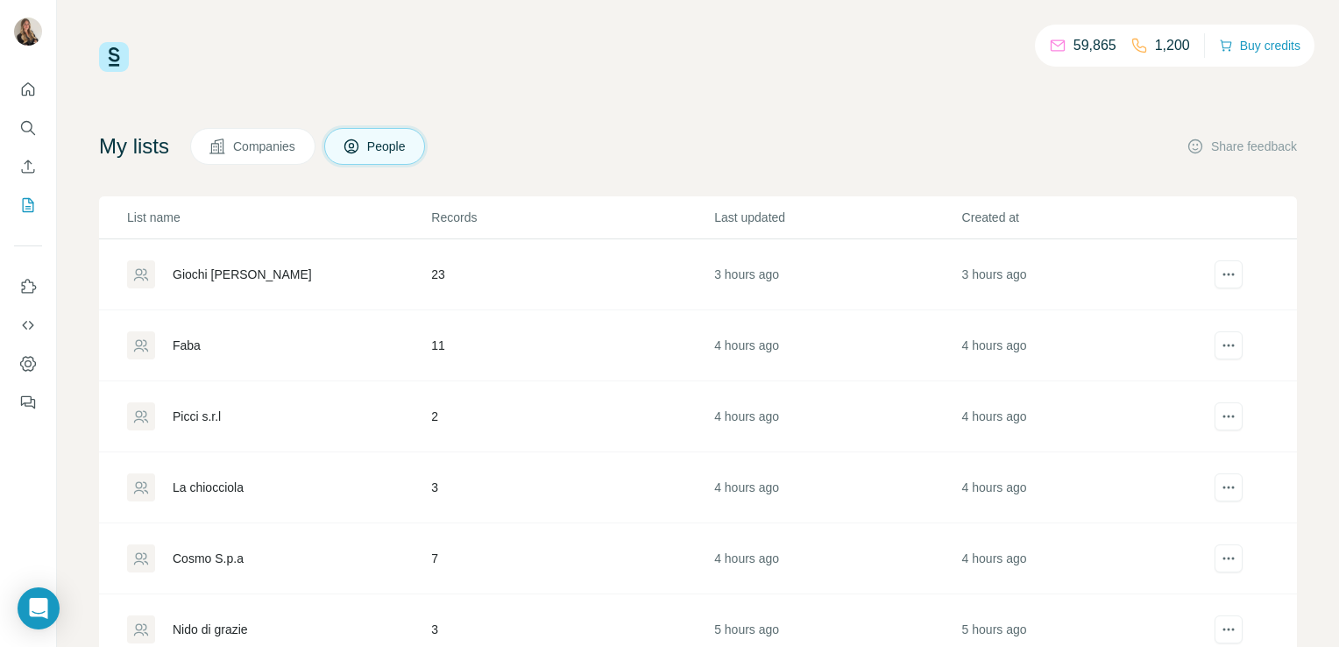
click at [189, 343] on div "Faba" at bounding box center [187, 345] width 28 height 18
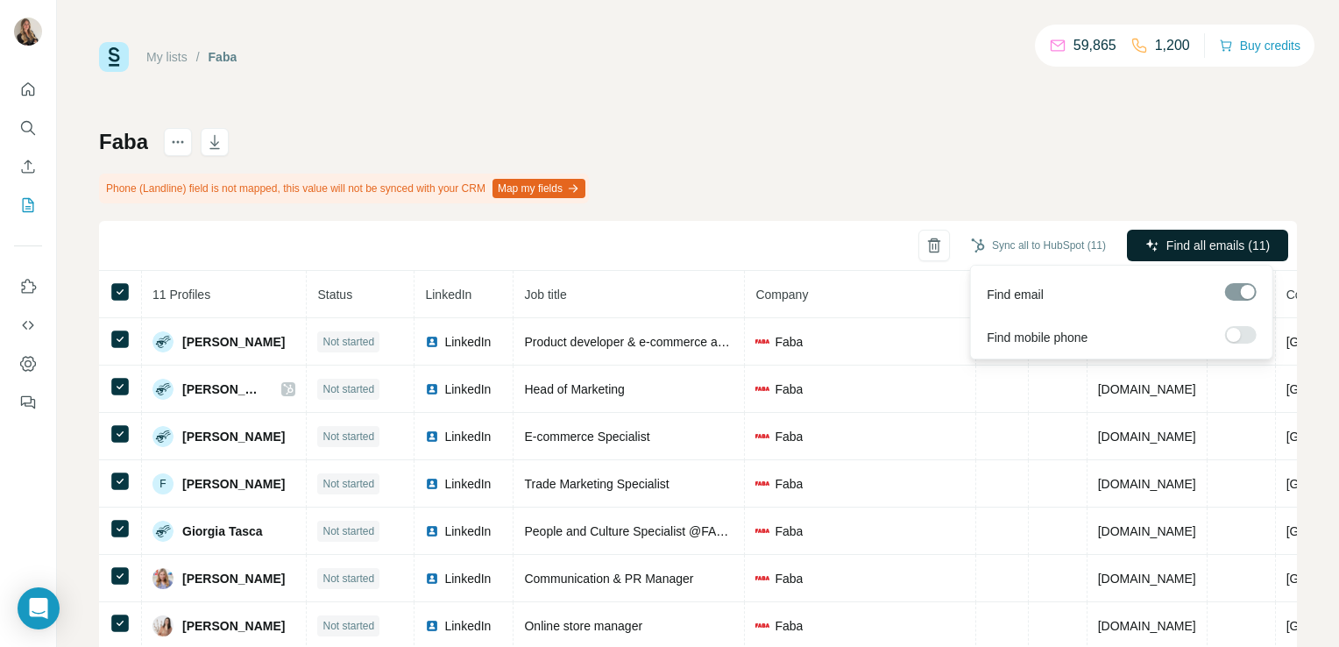
click at [1195, 241] on span "Find all emails (11)" at bounding box center [1217, 246] width 103 height 18
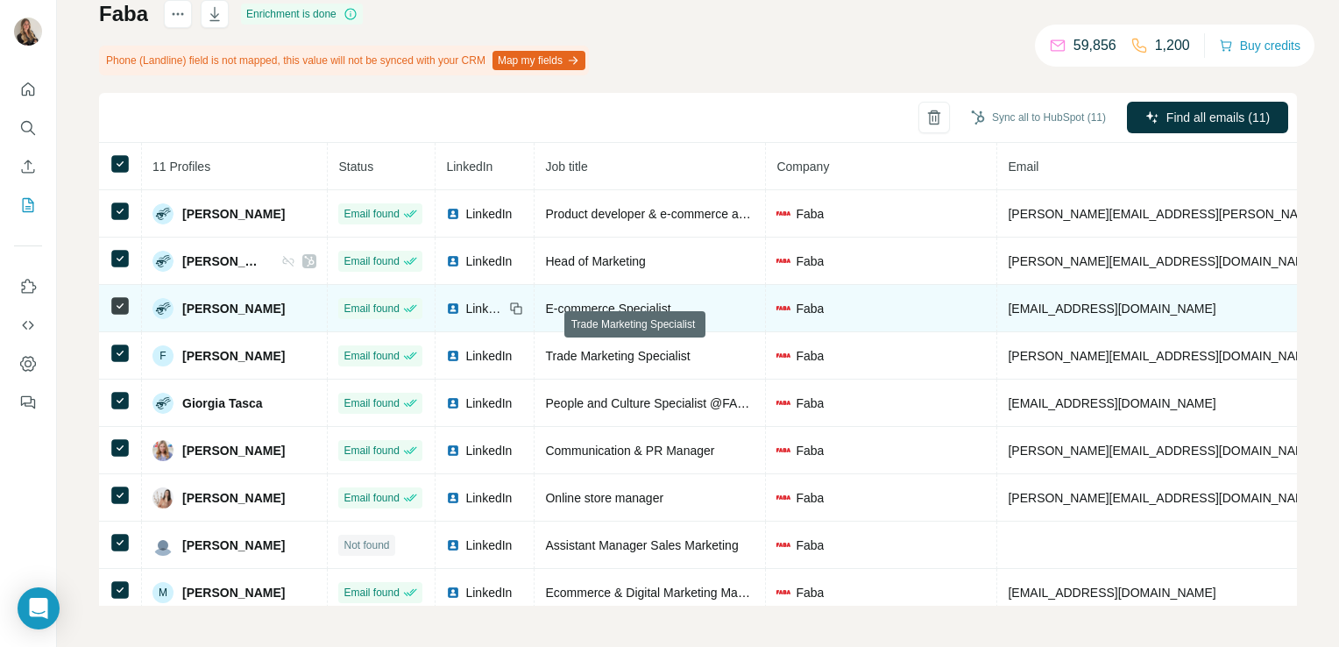
scroll to position [110, 0]
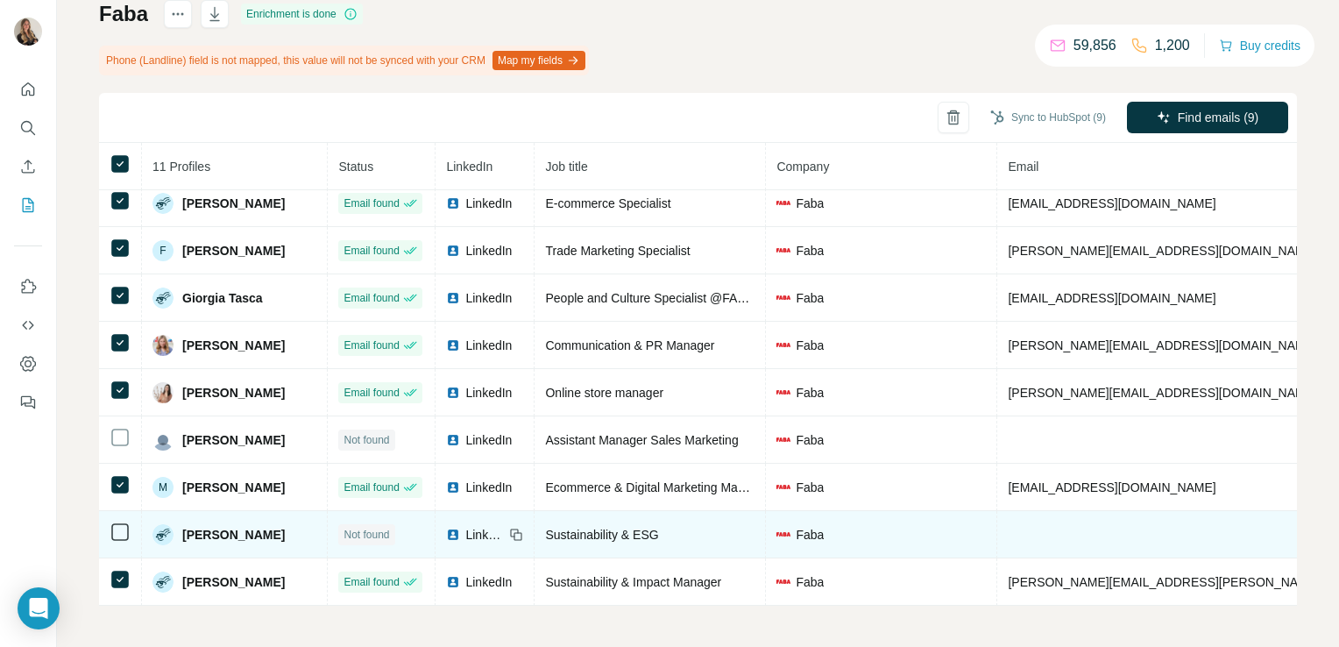
click at [446, 527] on img at bounding box center [453, 534] width 14 height 14
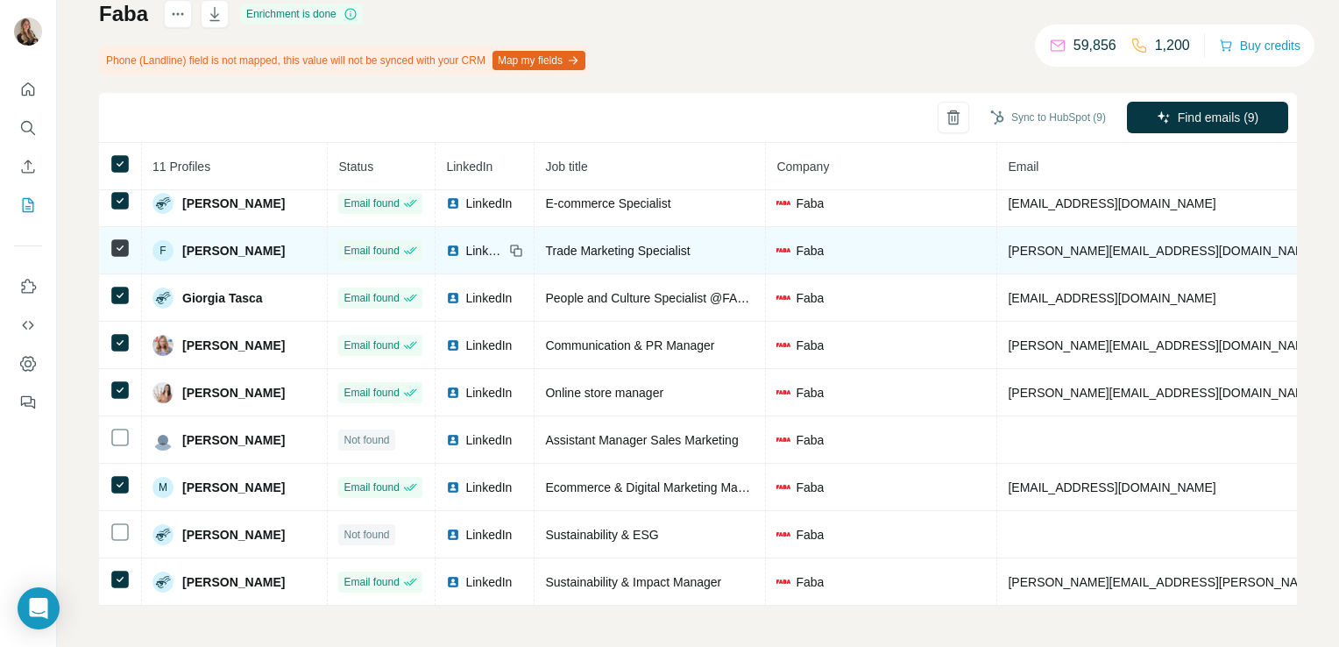
scroll to position [0, 0]
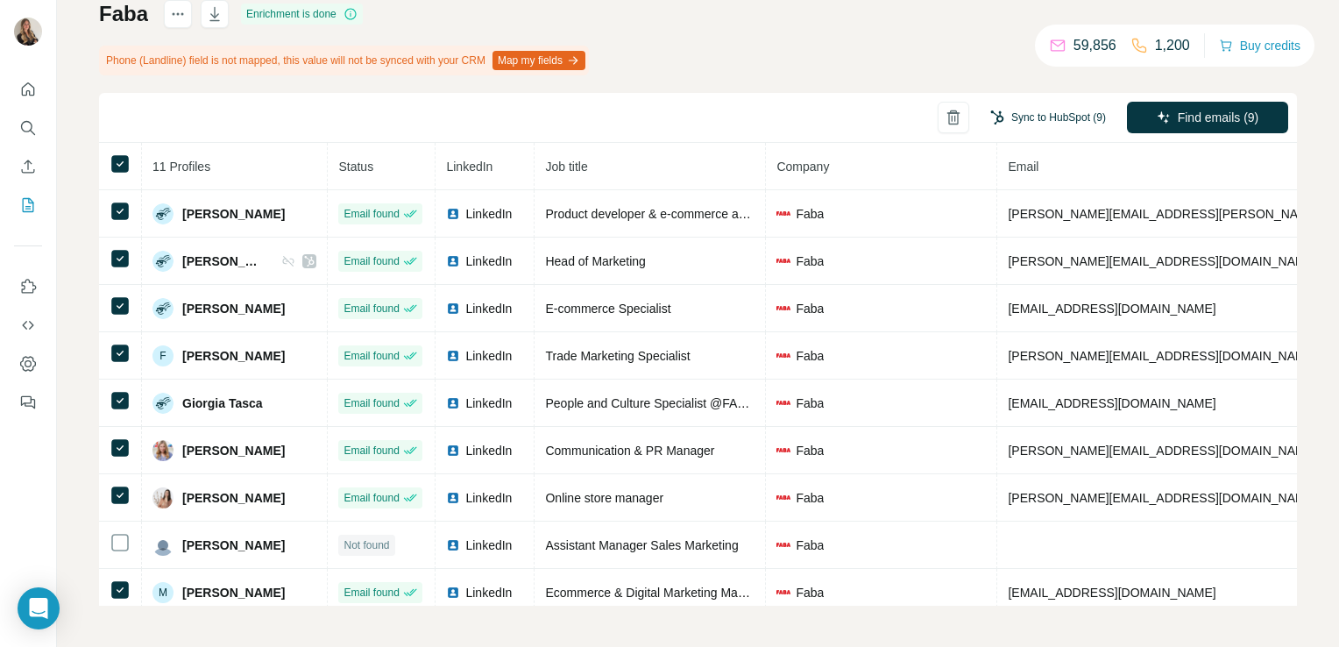
click at [1042, 117] on button "Sync to HubSpot (9)" at bounding box center [1048, 117] width 140 height 26
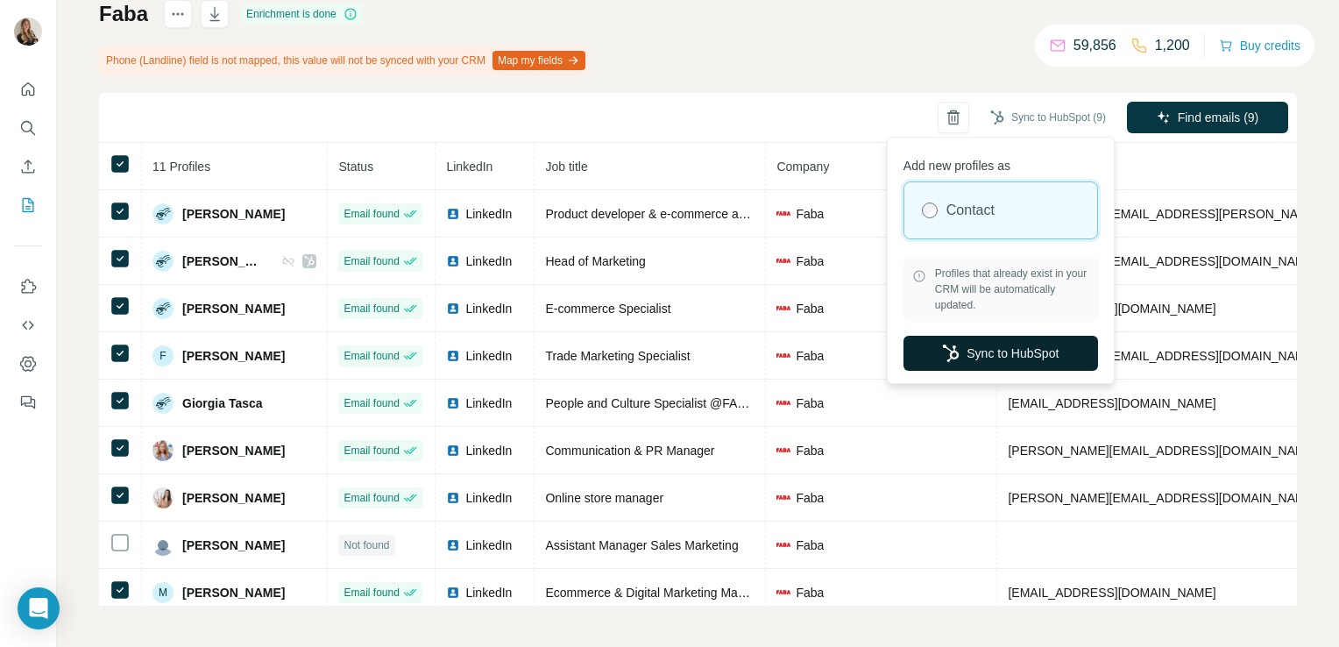
click at [990, 356] on button "Sync to HubSpot" at bounding box center [1000, 353] width 195 height 35
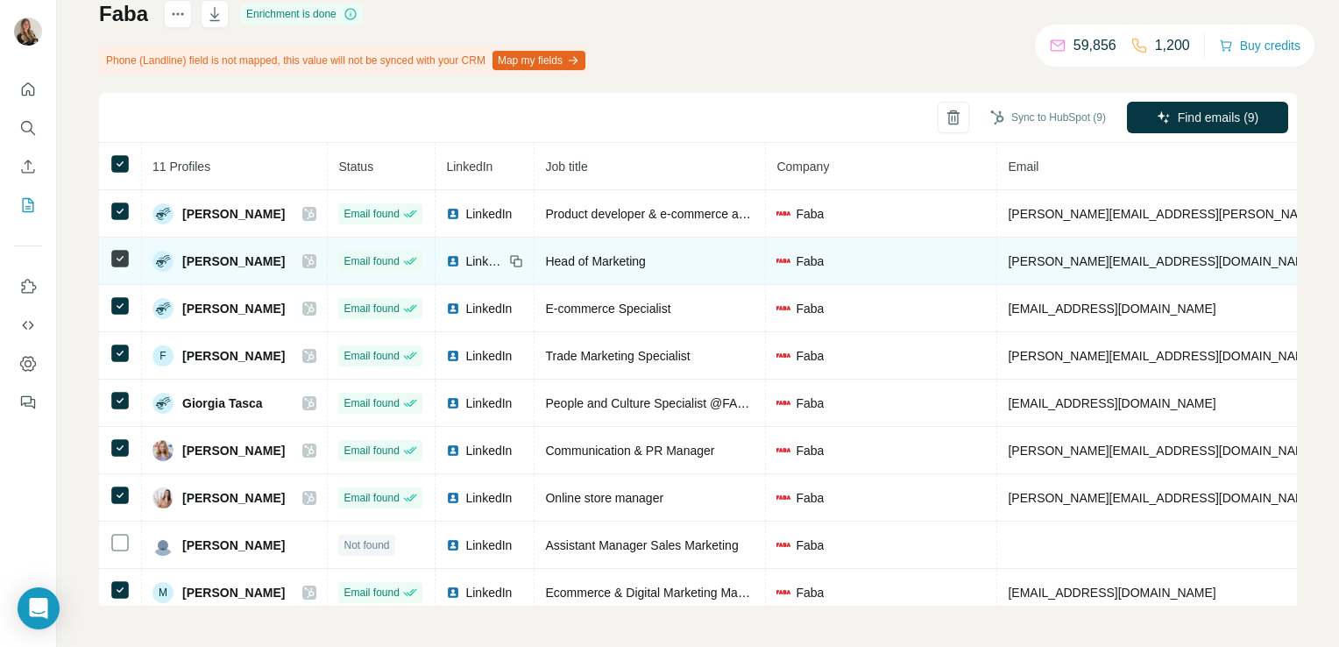
scroll to position [110, 0]
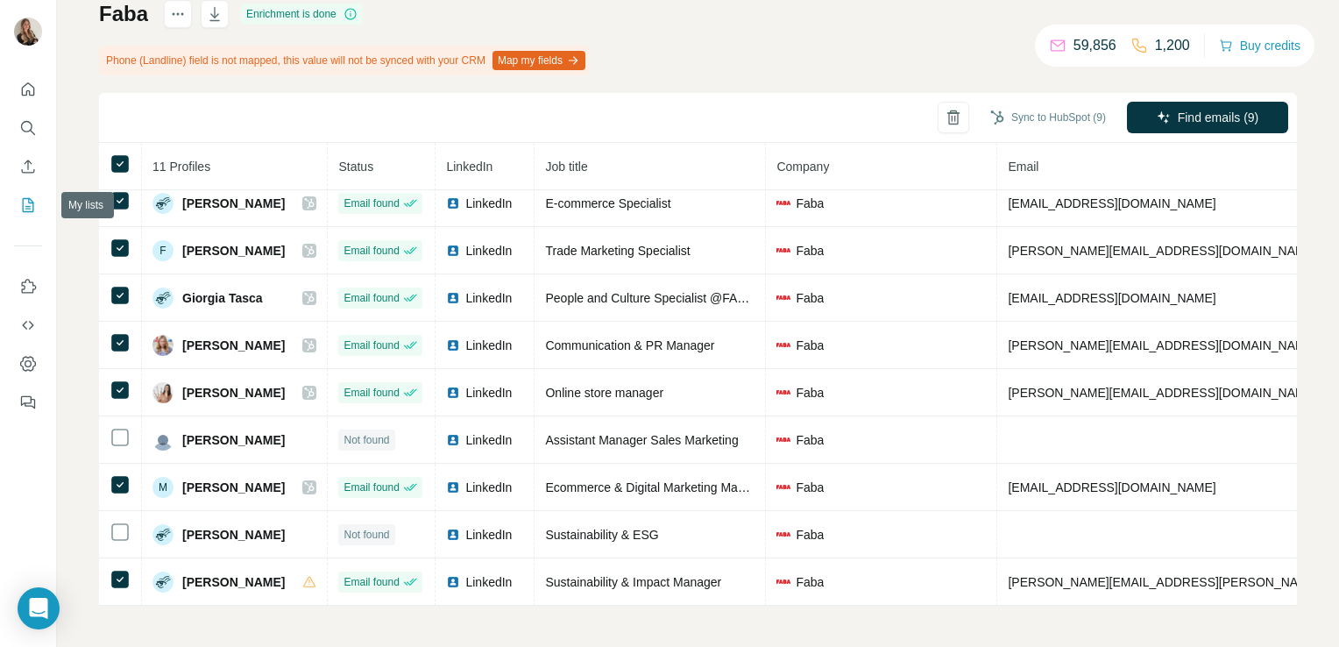
click at [26, 208] on icon "My lists" at bounding box center [28, 205] width 18 height 18
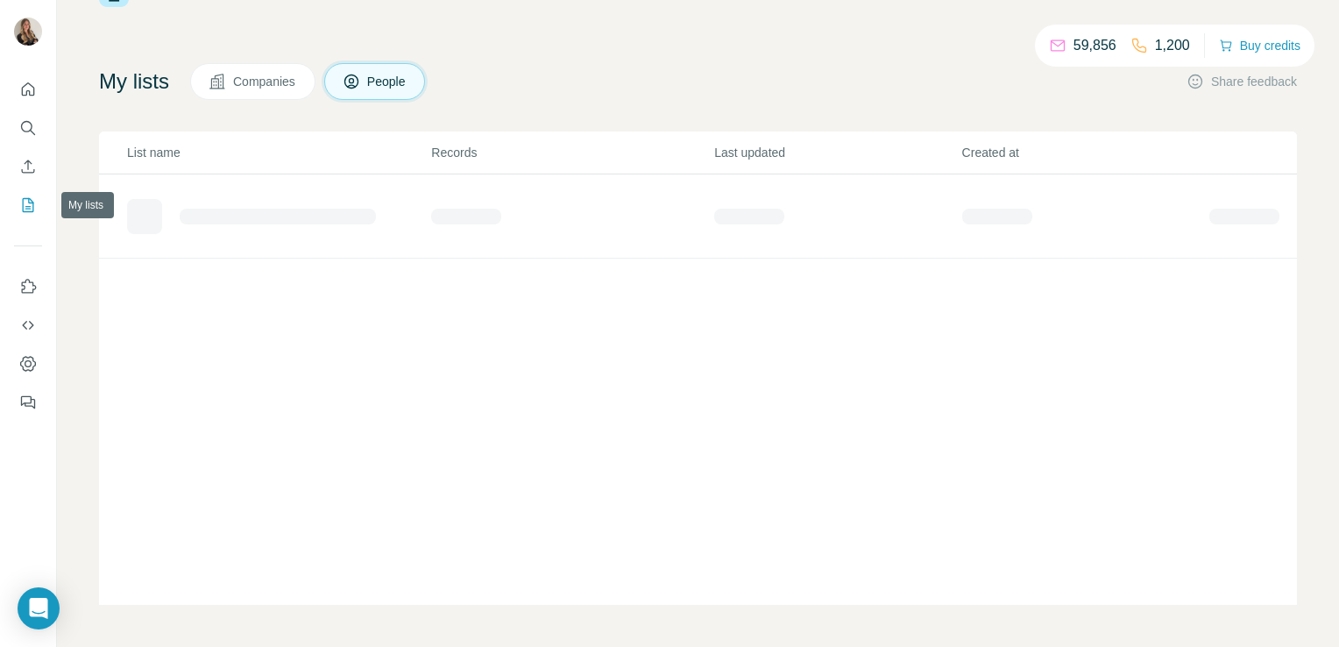
scroll to position [64, 0]
